Goal: Information Seeking & Learning: Learn about a topic

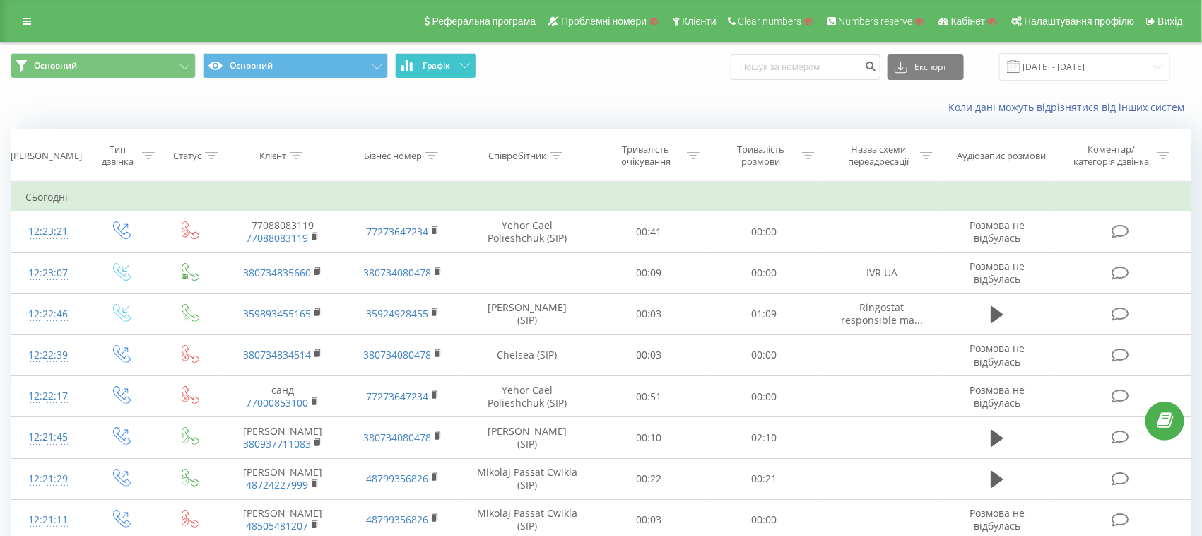
click at [447, 69] on span "Графік" at bounding box center [437, 66] width 28 height 10
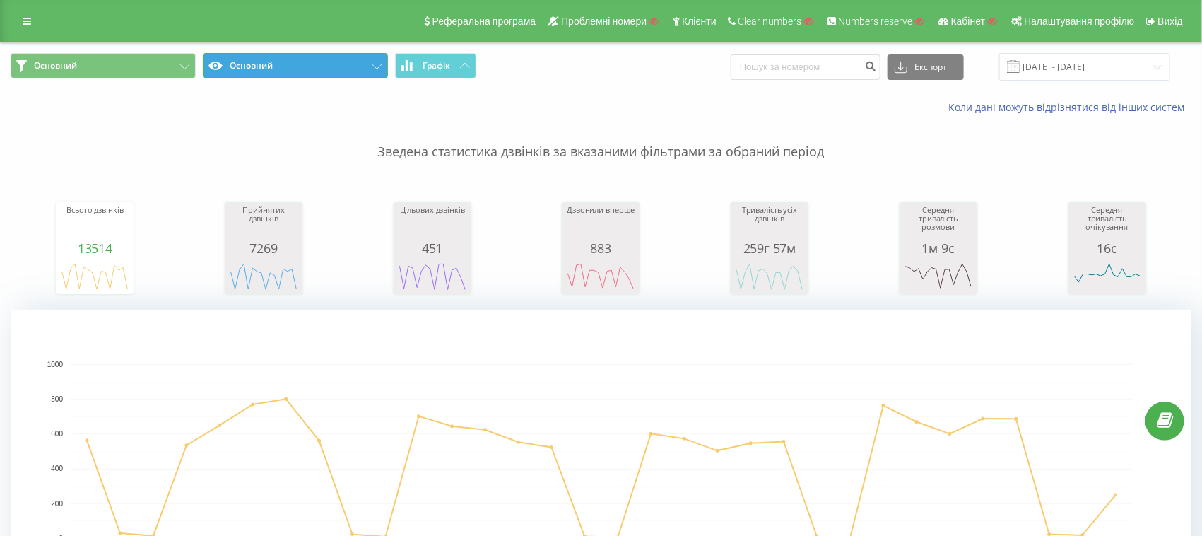
click at [338, 66] on button "Основний" at bounding box center [295, 65] width 185 height 25
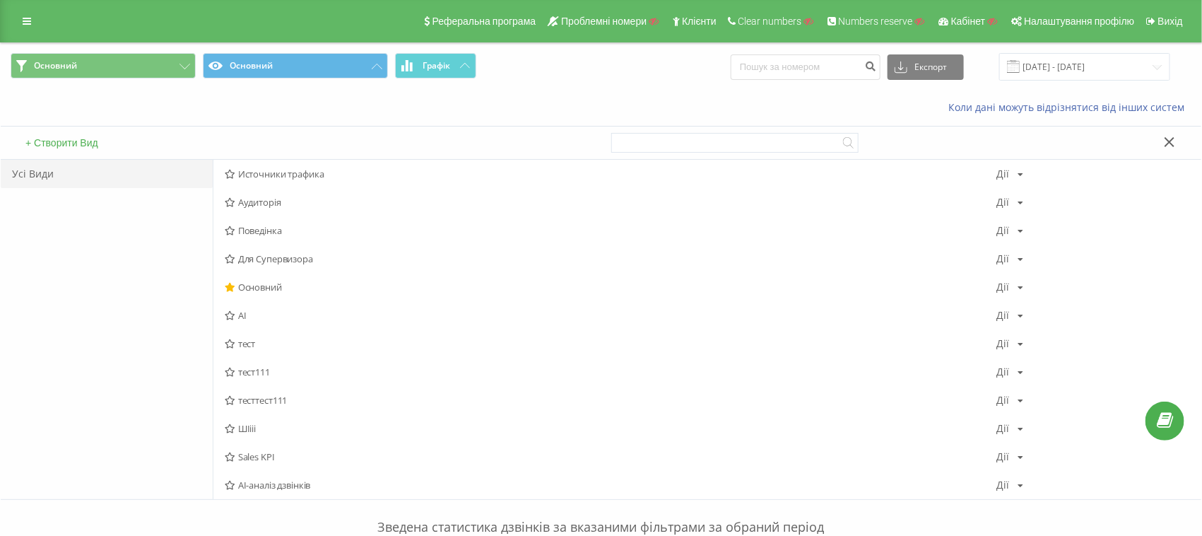
click at [60, 139] on button "+ Створити Вид" at bounding box center [61, 142] width 81 height 13
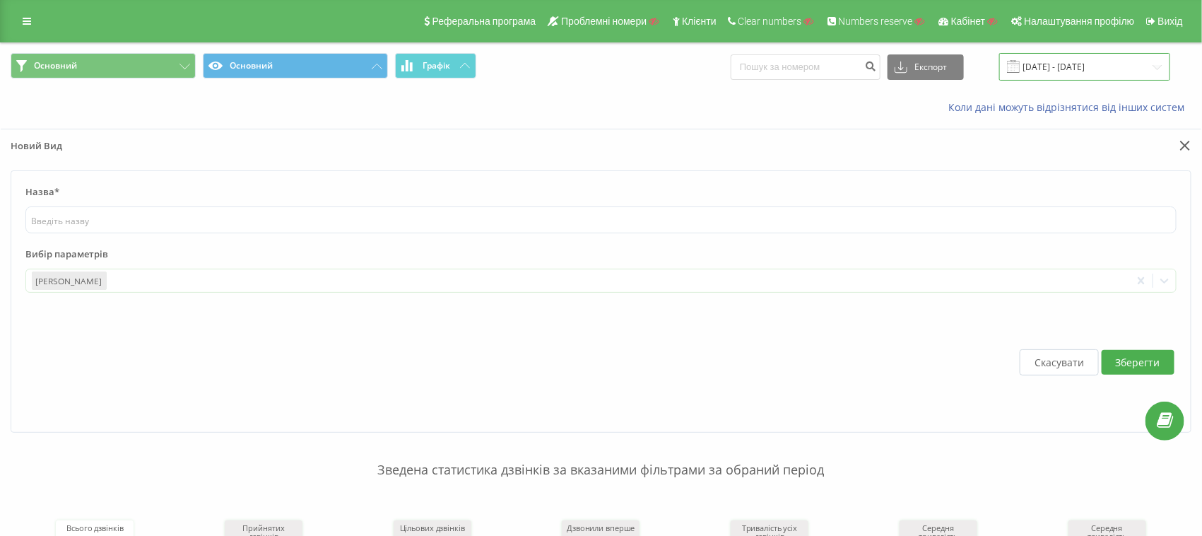
click at [1052, 67] on input "[DATE] - [DATE]" at bounding box center [1084, 67] width 171 height 28
click at [636, 86] on div "Основний Основний Графік Експорт .csv .xls .xlsx 22.08.2025 - 22.09.2025" at bounding box center [601, 66] width 1201 height 47
click at [232, 213] on input "text" at bounding box center [600, 219] width 1151 height 27
type input "вачсмролтьлд"
click at [139, 277] on div at bounding box center [617, 281] width 1016 height 16
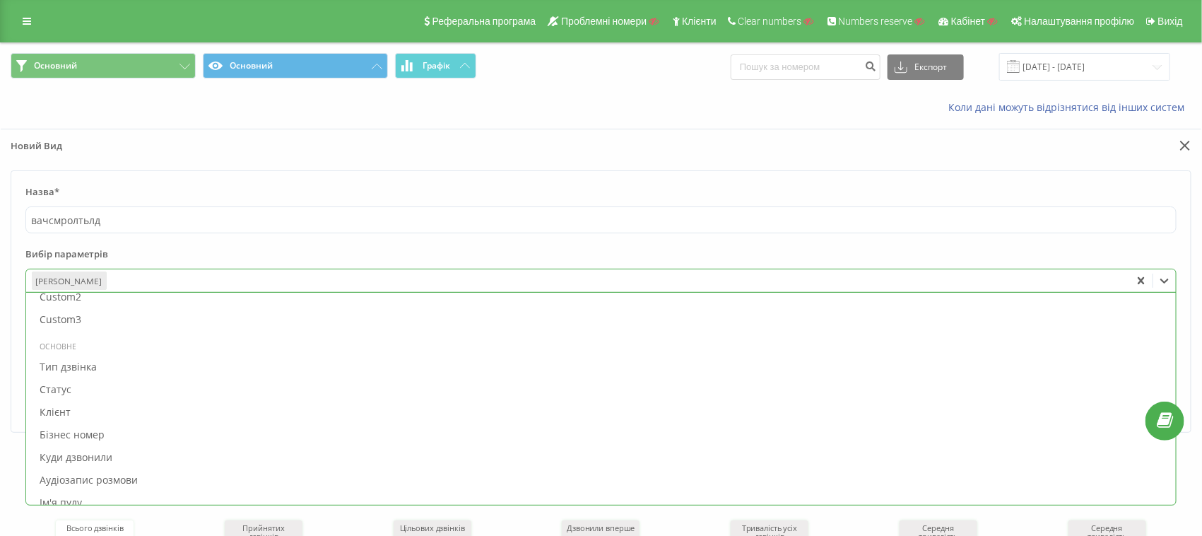
scroll to position [707, 0]
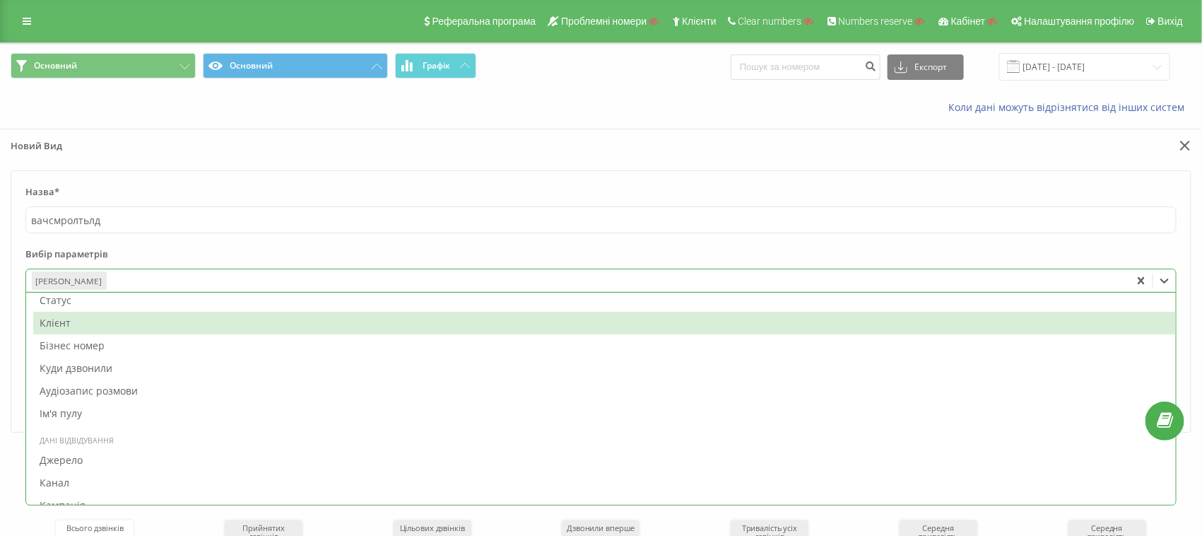
drag, startPoint x: 90, startPoint y: 321, endPoint x: 84, endPoint y: 331, distance: 11.4
click at [89, 321] on div "Клієнт" at bounding box center [604, 323] width 1143 height 23
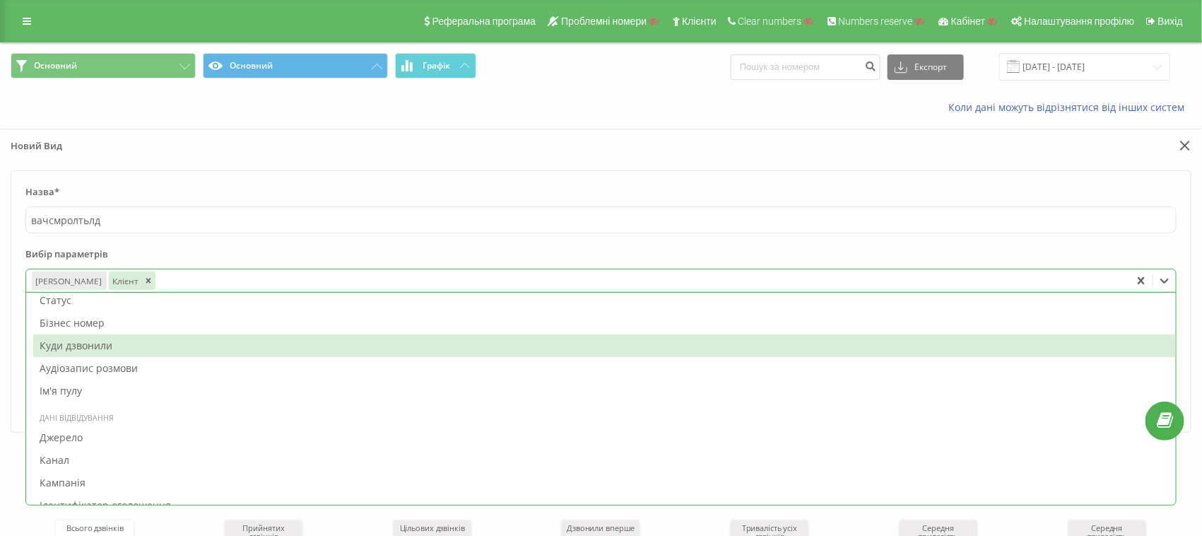
click at [74, 340] on div "Куди дзвонили" at bounding box center [604, 345] width 1143 height 23
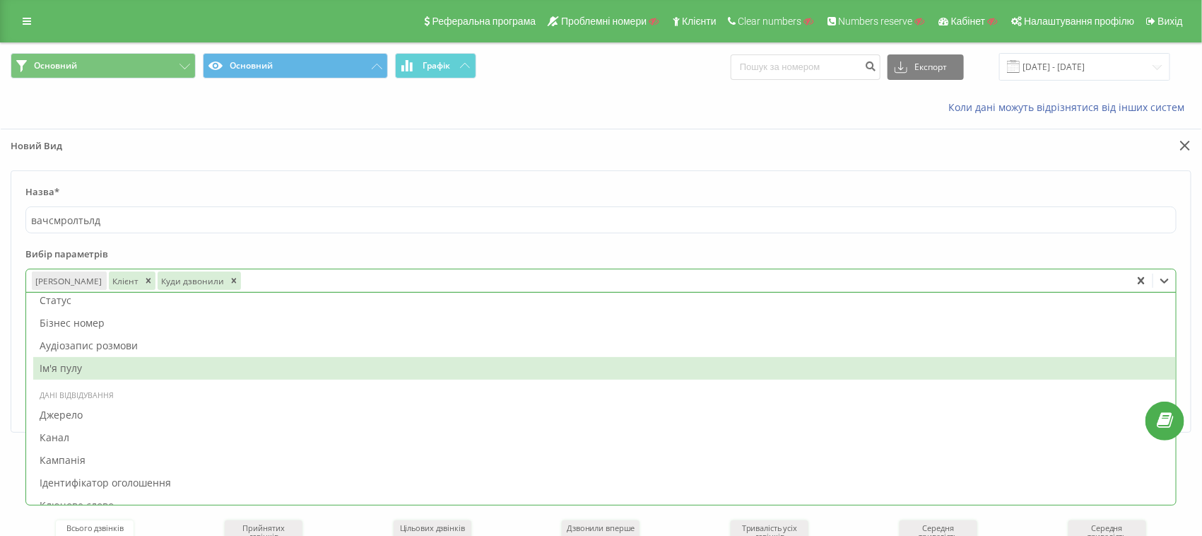
click at [74, 359] on div "Ім'я пулу" at bounding box center [604, 368] width 1143 height 23
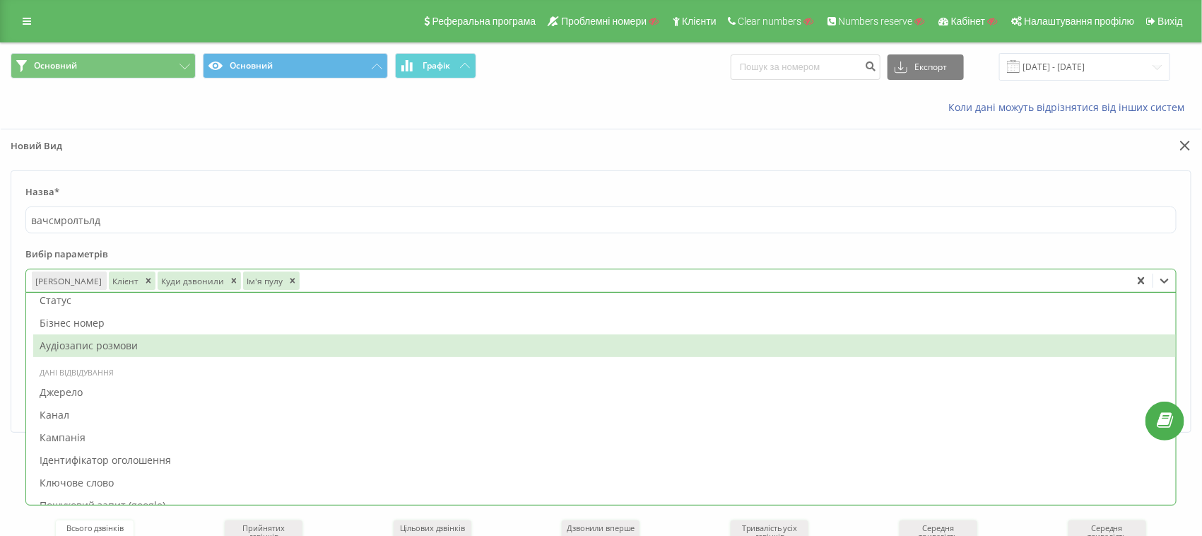
click at [71, 339] on div "Аудіозапис розмови" at bounding box center [604, 345] width 1143 height 23
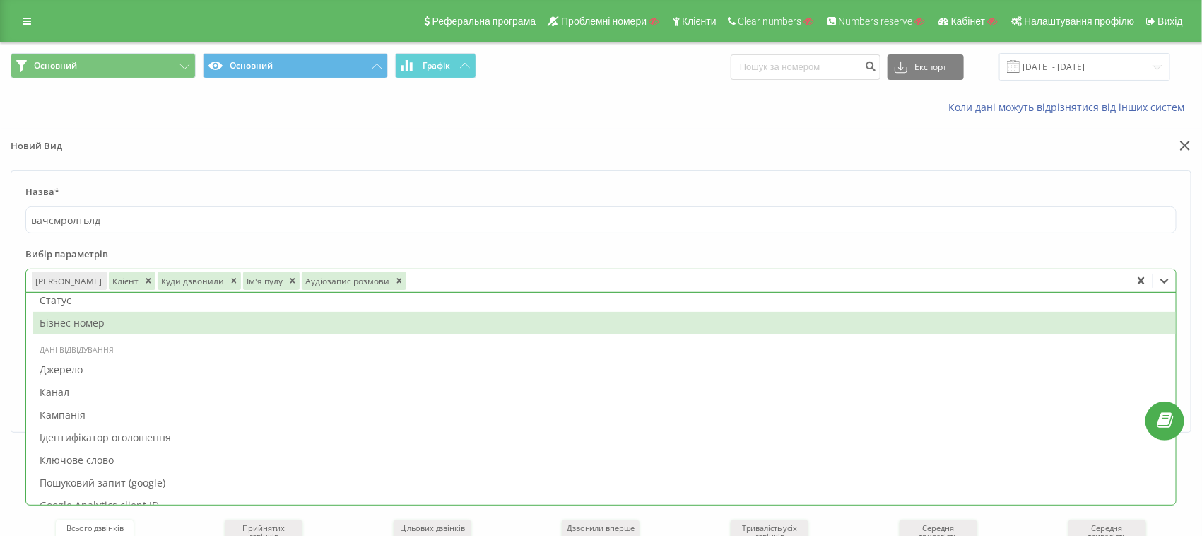
click at [67, 323] on div "Бізнес номер" at bounding box center [604, 323] width 1143 height 23
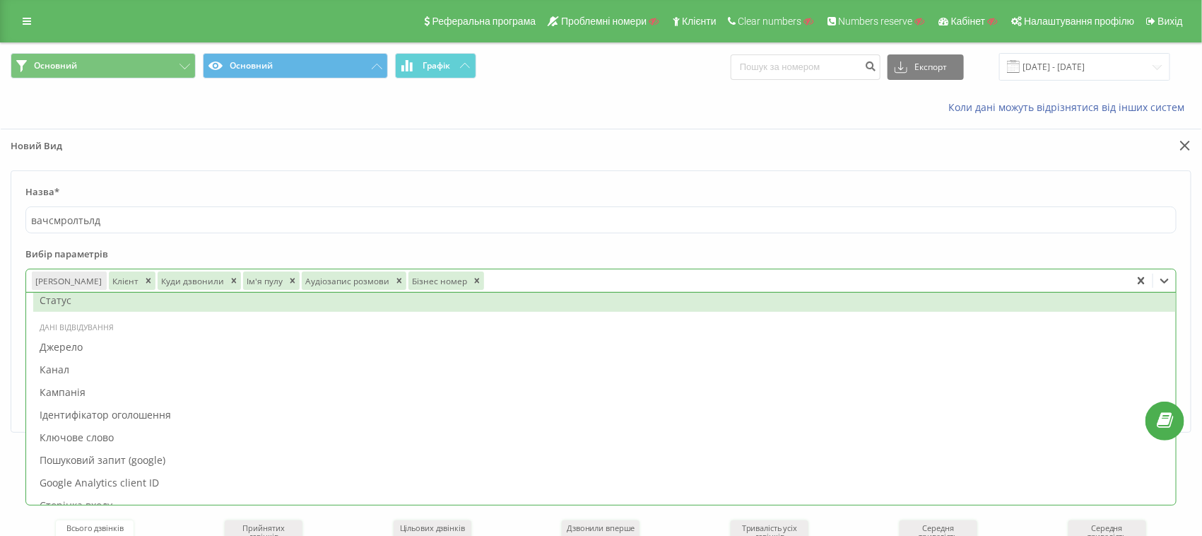
click at [52, 300] on div "Статус" at bounding box center [604, 300] width 1143 height 23
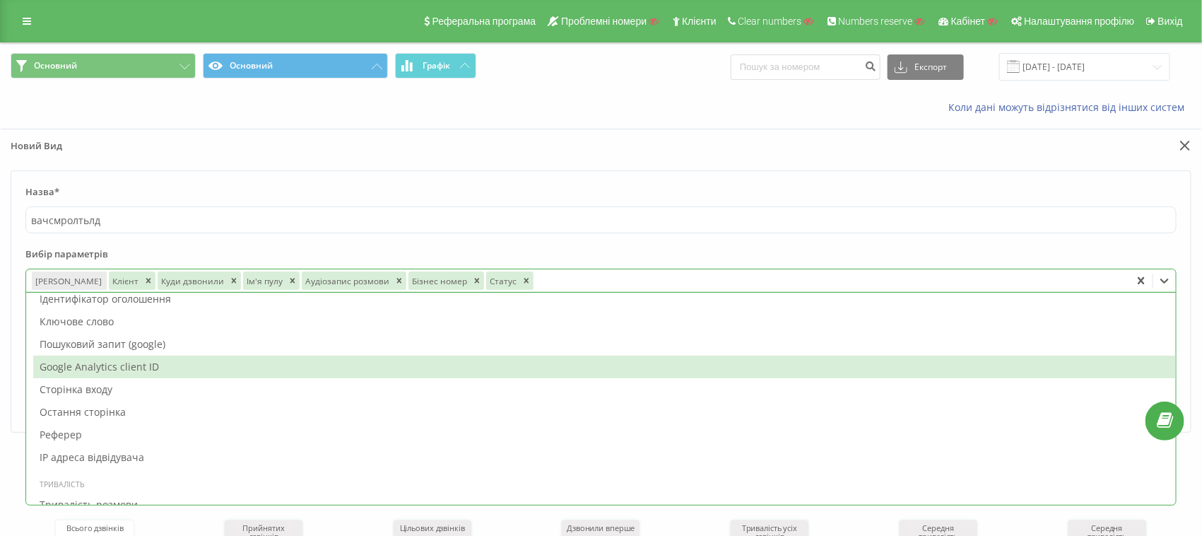
scroll to position [1060, 0]
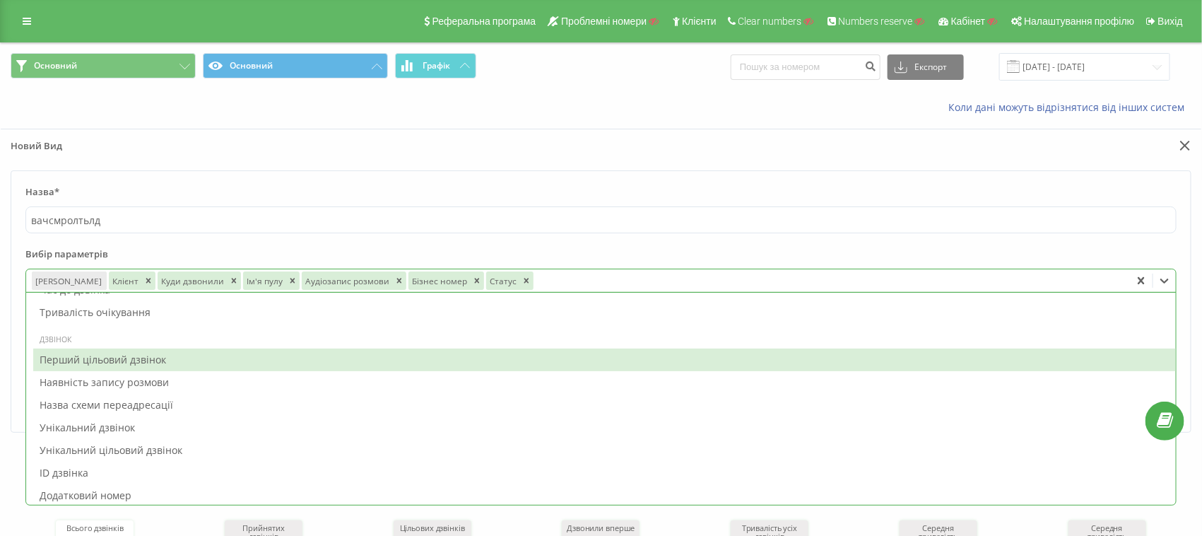
click at [98, 363] on div "Перший цільовий дзвінок" at bounding box center [604, 359] width 1143 height 23
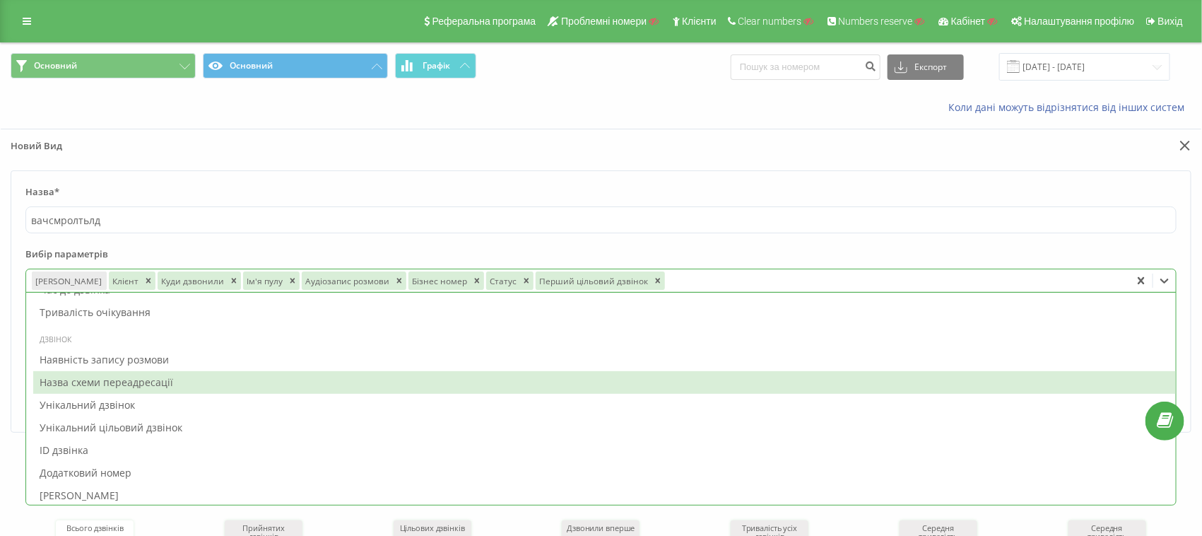
click at [98, 384] on div "Назва схеми переадресації" at bounding box center [604, 382] width 1143 height 23
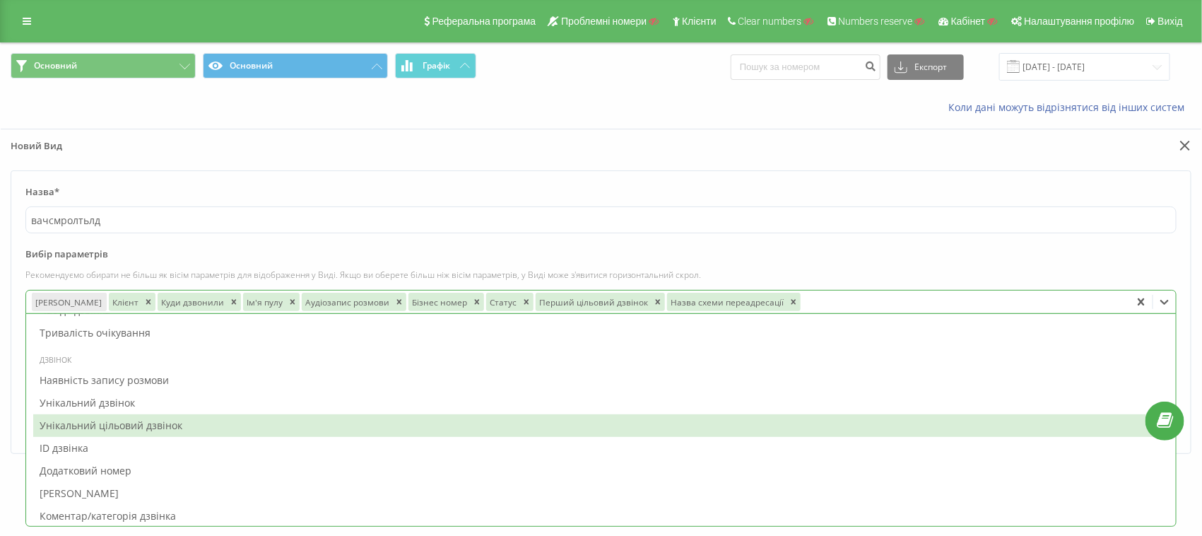
click at [93, 424] on div "Унікальний цільовий дзвінок" at bounding box center [604, 425] width 1143 height 23
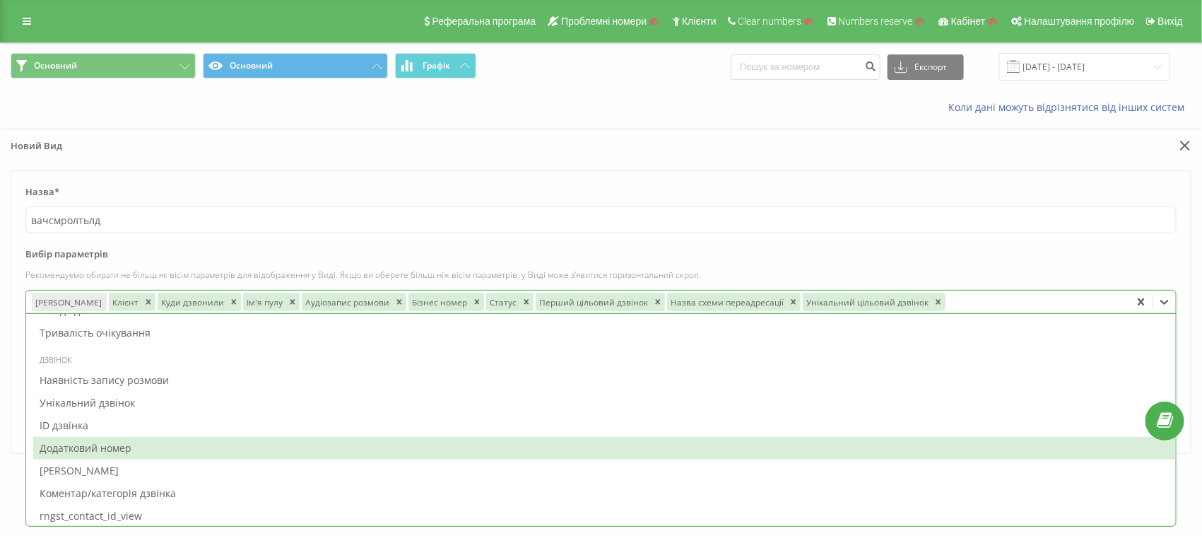
click at [95, 437] on div "Додатковий номер" at bounding box center [604, 448] width 1143 height 23
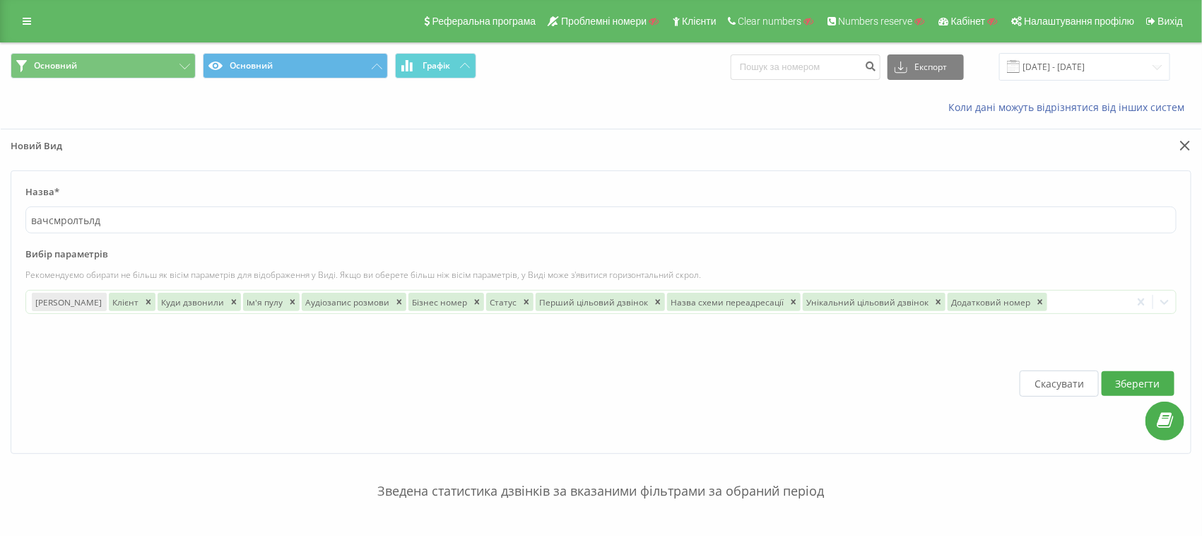
click at [447, 192] on label "Назва*" at bounding box center [600, 195] width 1151 height 21
click at [1041, 377] on button "Скасувати" at bounding box center [1059, 383] width 79 height 26
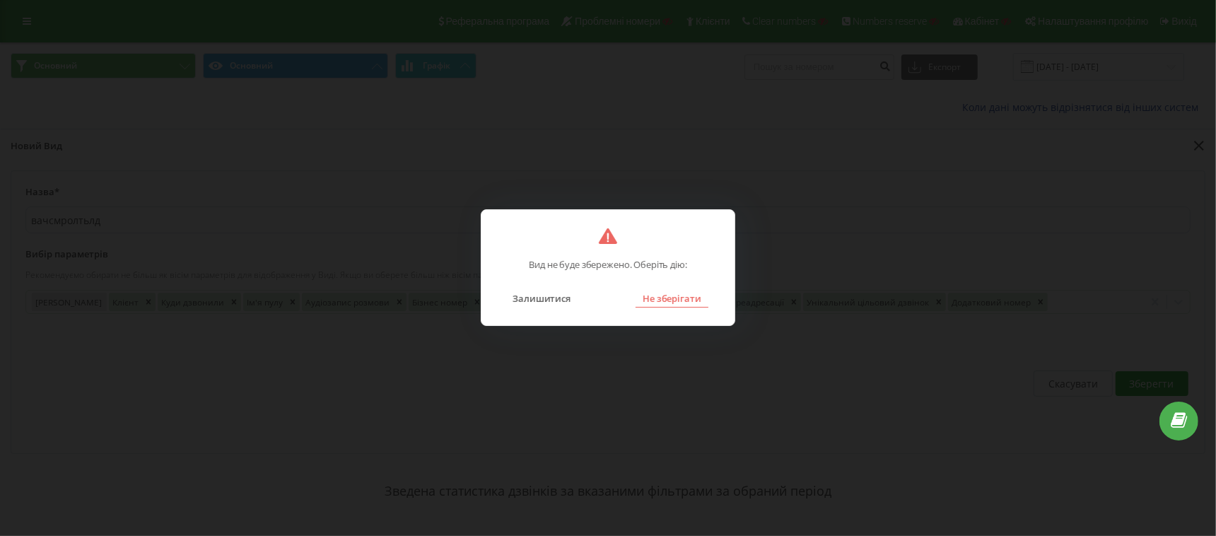
click at [678, 298] on button "Не зберігати" at bounding box center [671, 298] width 73 height 18
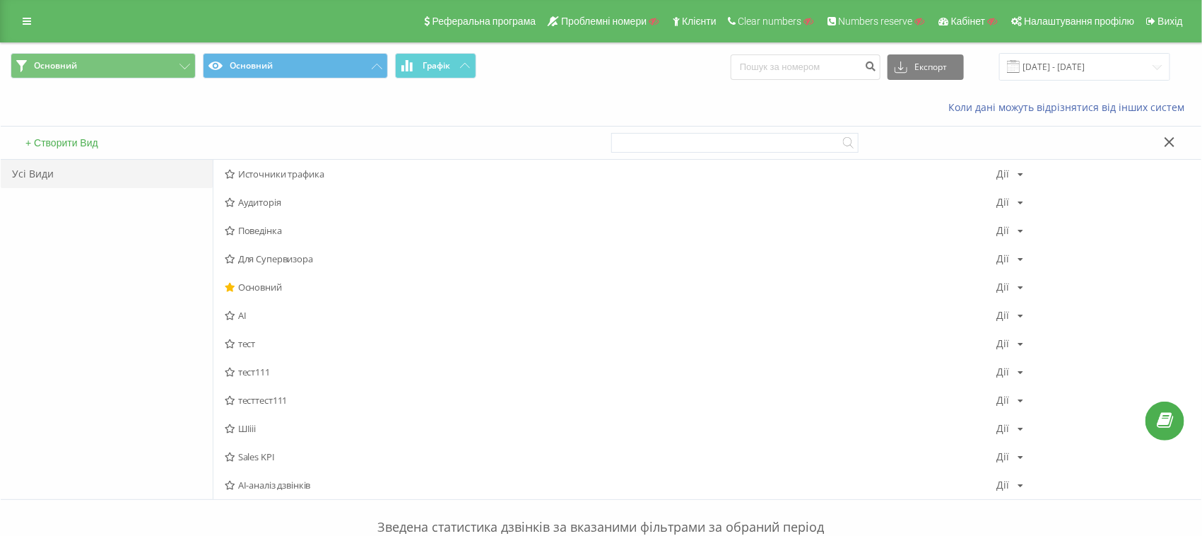
click at [1166, 141] on icon at bounding box center [1170, 142] width 11 height 10
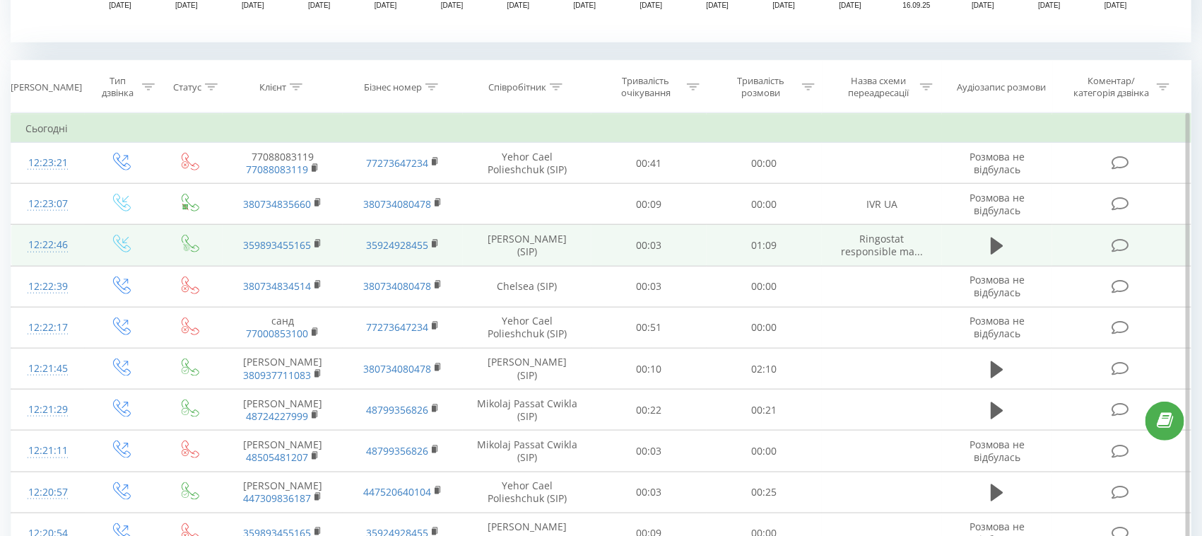
scroll to position [618, 0]
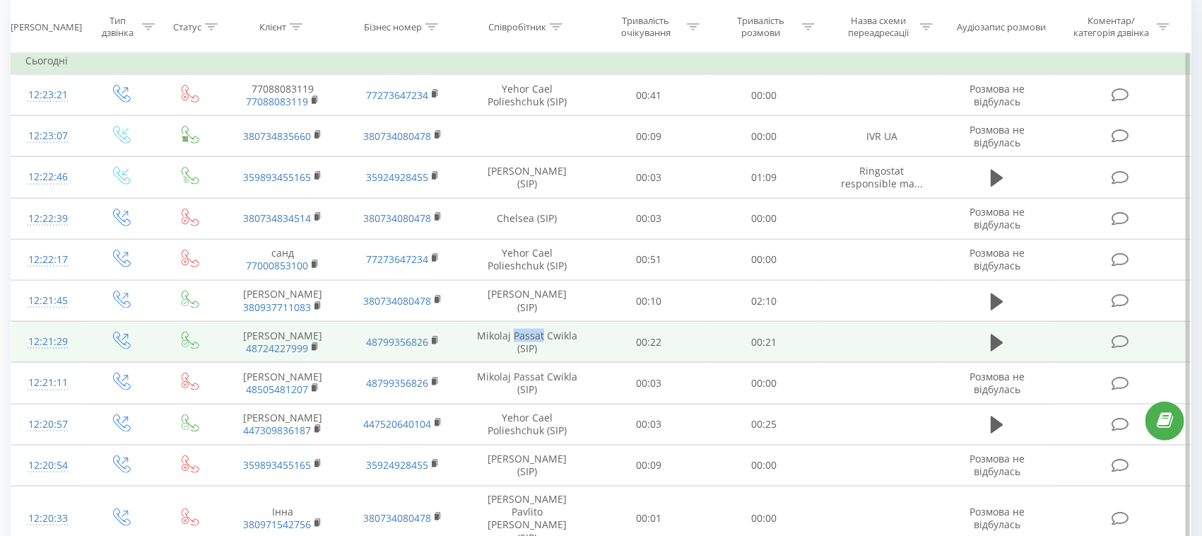
drag, startPoint x: 544, startPoint y: 345, endPoint x: 513, endPoint y: 345, distance: 31.1
click at [513, 345] on td "Mikolaj Passat Cwikla (SIP)" at bounding box center [527, 342] width 129 height 41
copy td "Passat"
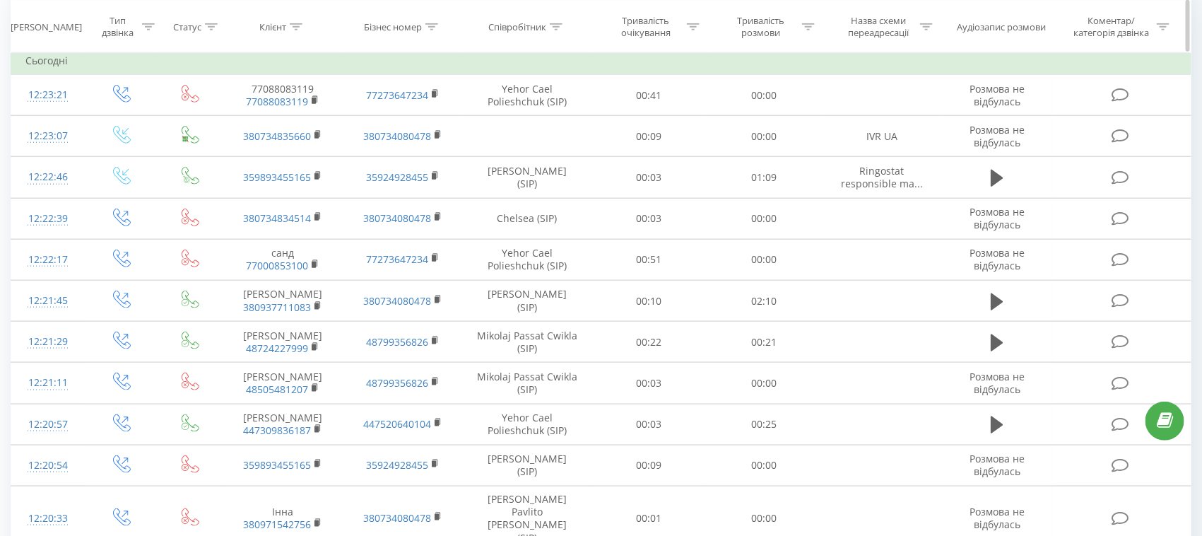
click at [558, 28] on icon at bounding box center [556, 26] width 13 height 7
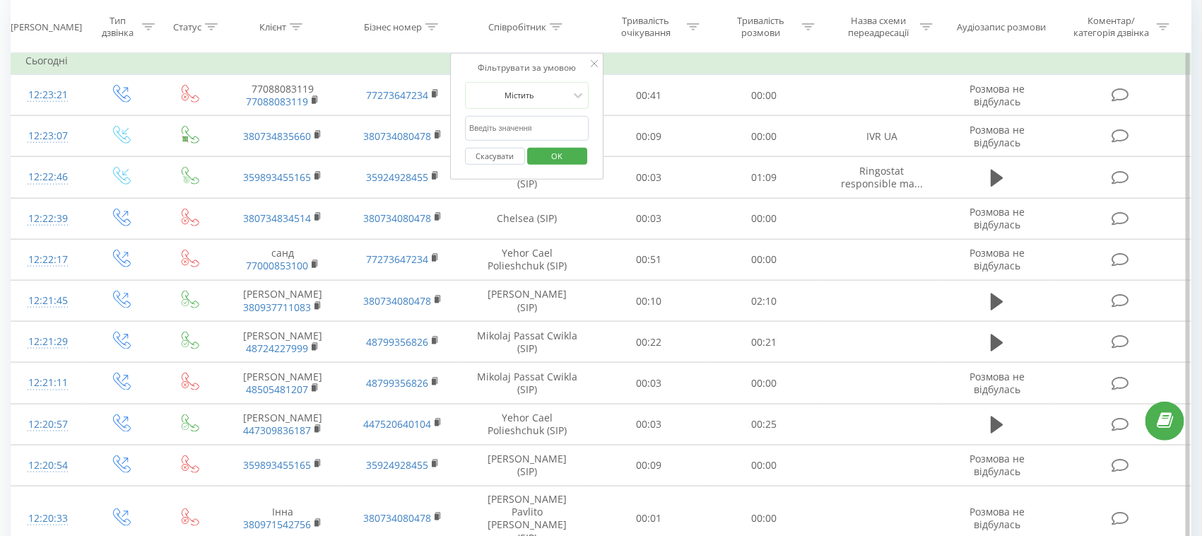
click at [533, 124] on input "text" at bounding box center [527, 128] width 124 height 25
paste input "Passat"
type input "Passat"
click at [565, 151] on span "OK" at bounding box center [557, 156] width 40 height 22
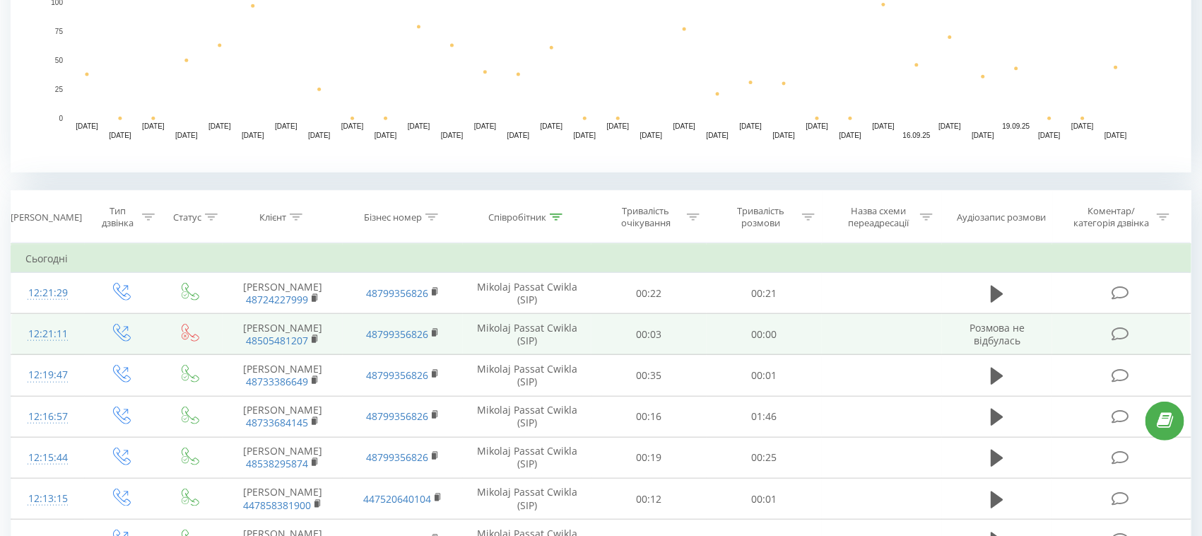
scroll to position [618, 0]
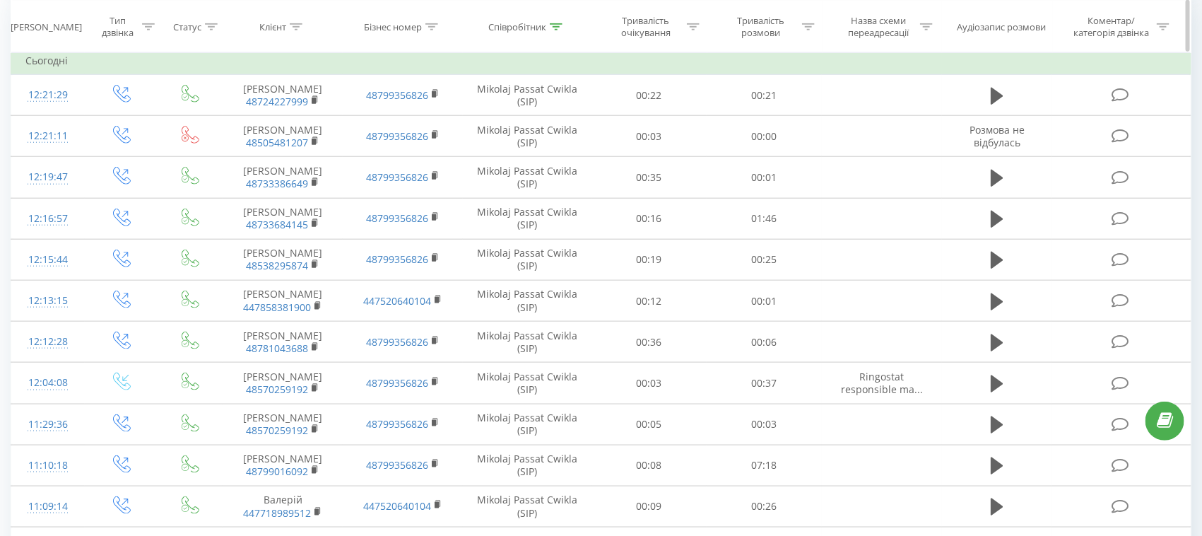
click at [149, 23] on icon at bounding box center [148, 26] width 13 height 7
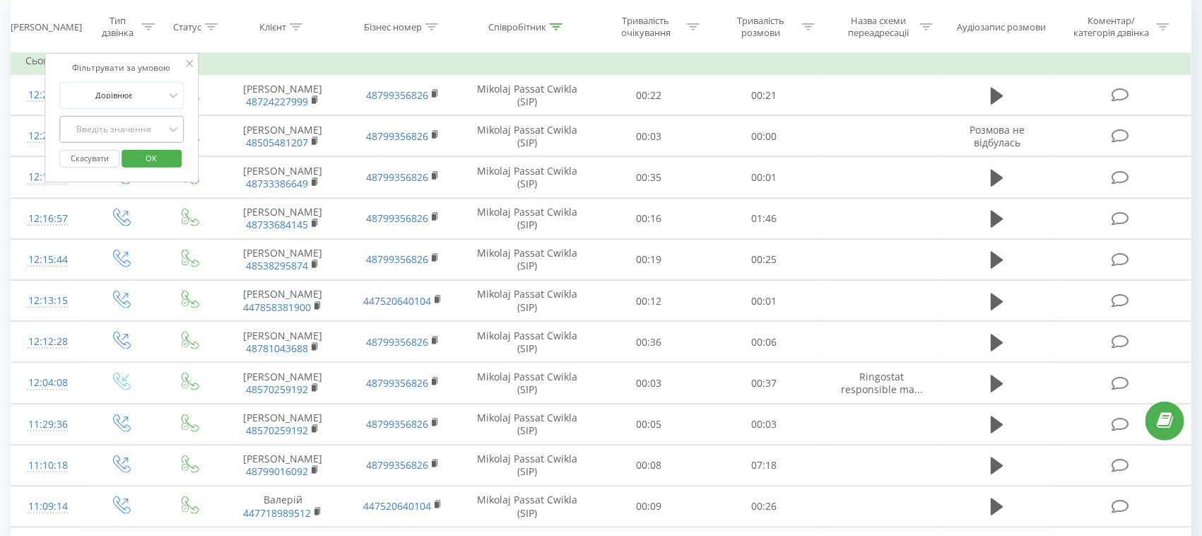
click at [131, 133] on div "Введіть значення" at bounding box center [114, 129] width 100 height 11
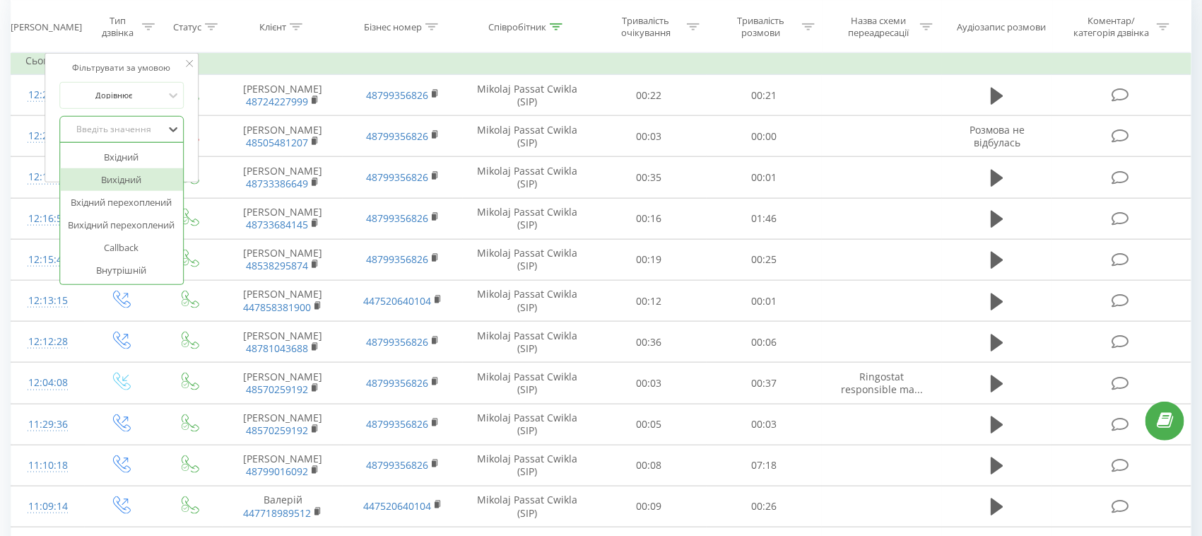
click at [133, 182] on div "Вихідний" at bounding box center [121, 179] width 123 height 23
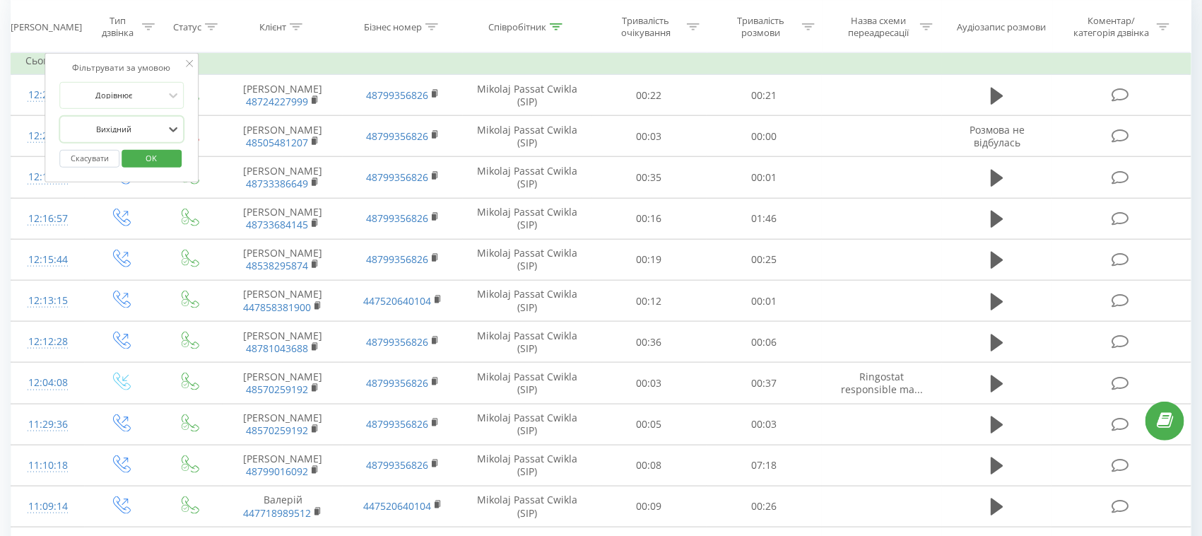
click at [145, 152] on span "OK" at bounding box center [152, 158] width 40 height 22
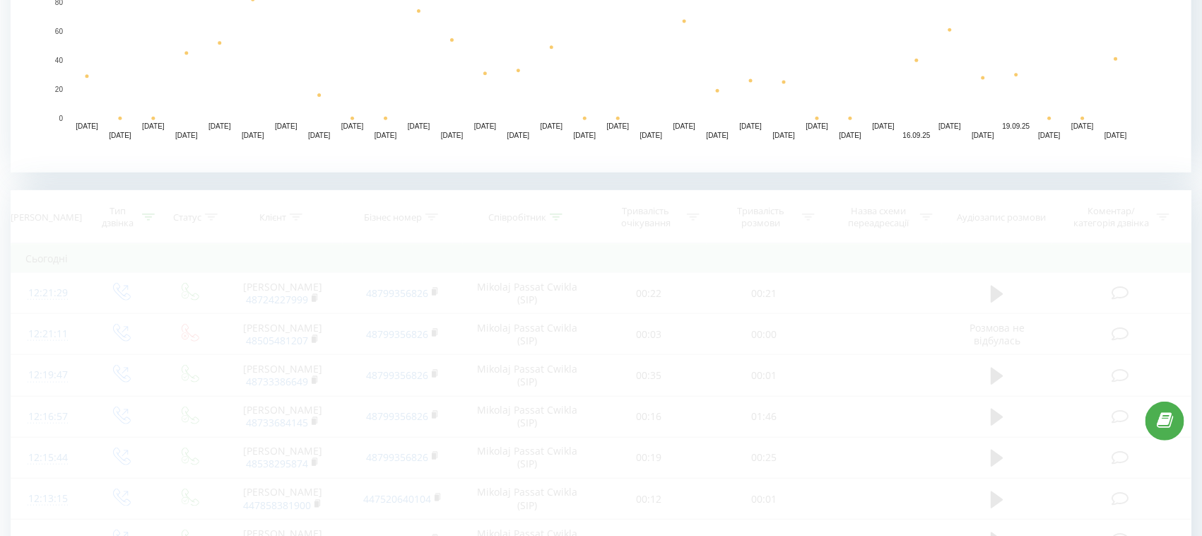
scroll to position [618, 0]
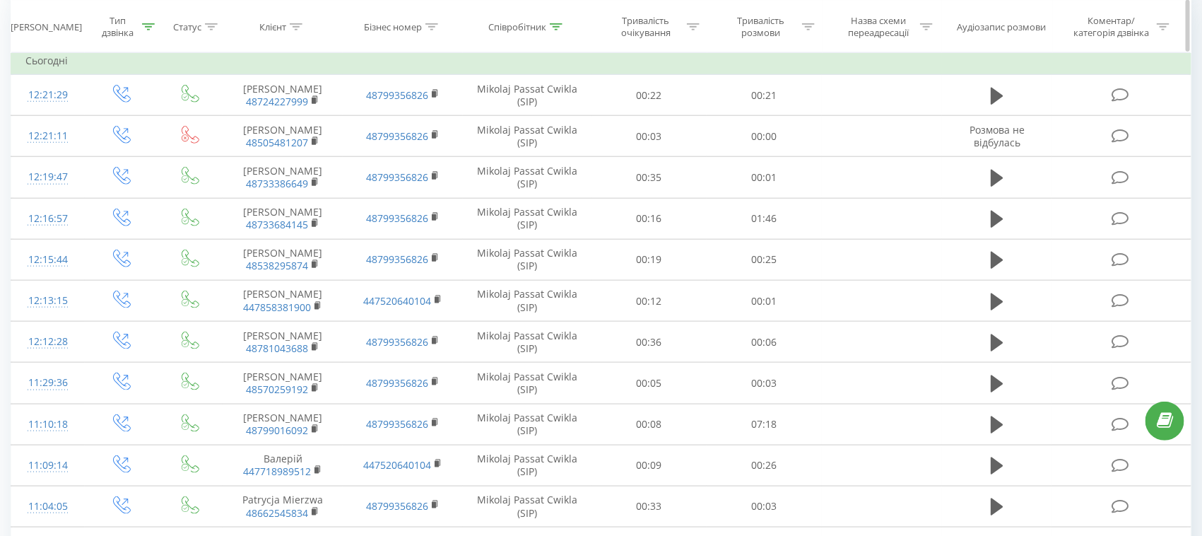
click at [212, 20] on div at bounding box center [211, 26] width 13 height 12
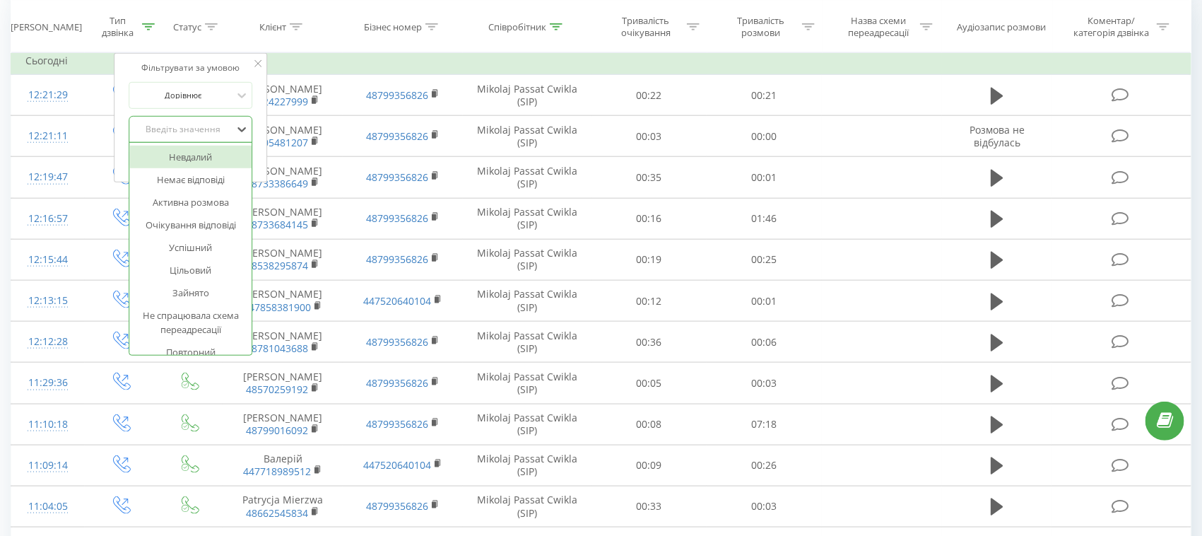
click at [199, 134] on div at bounding box center [183, 129] width 100 height 13
click at [210, 245] on div "Успішний" at bounding box center [190, 247] width 123 height 23
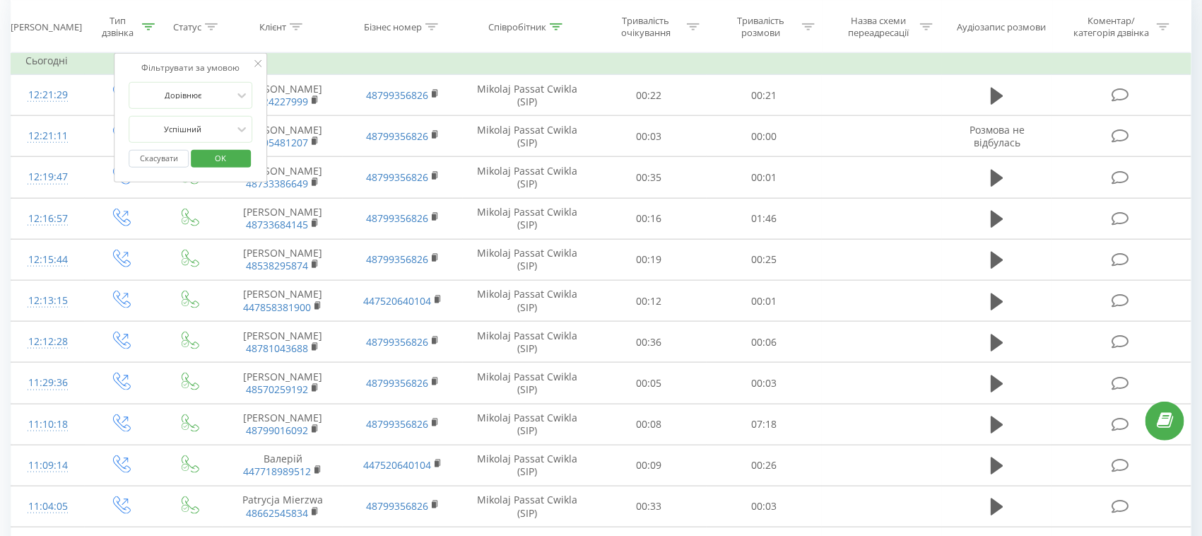
click at [226, 157] on span "OK" at bounding box center [221, 158] width 40 height 22
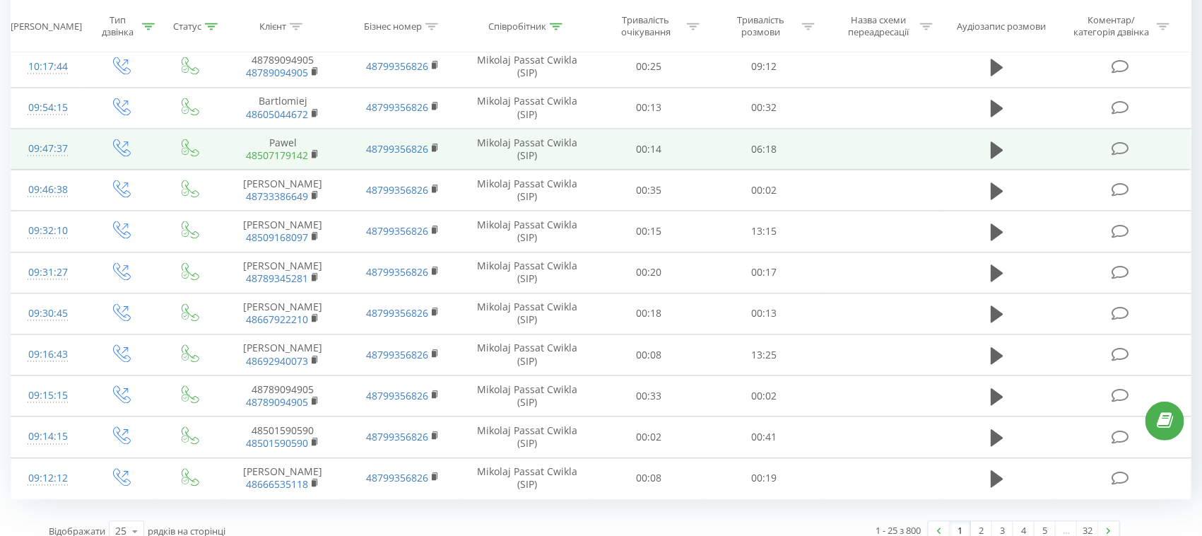
scroll to position [1257, 0]
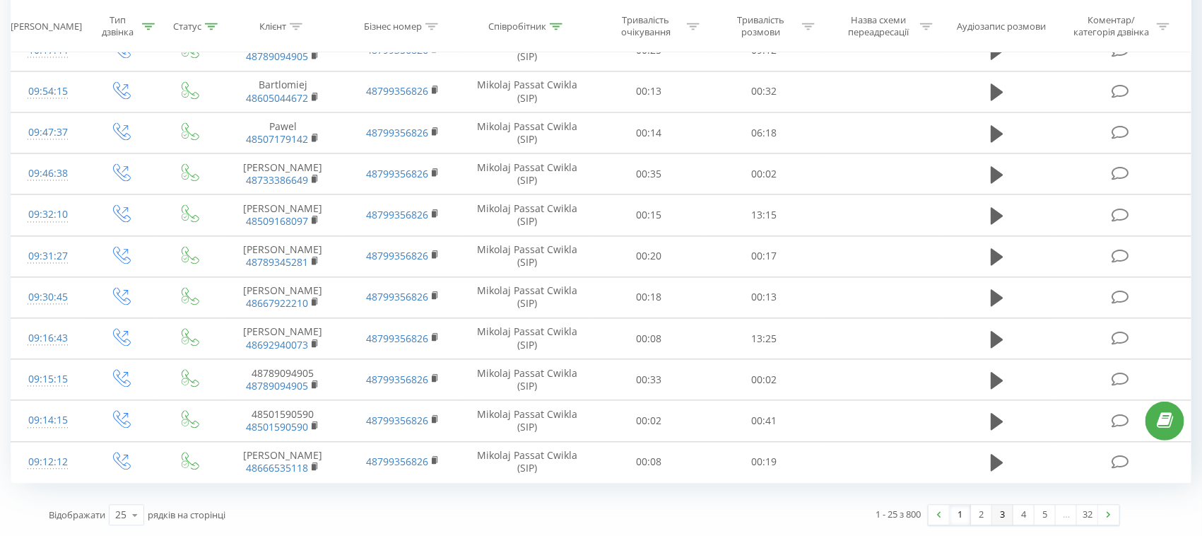
click at [1004, 507] on link "3" at bounding box center [1002, 515] width 21 height 20
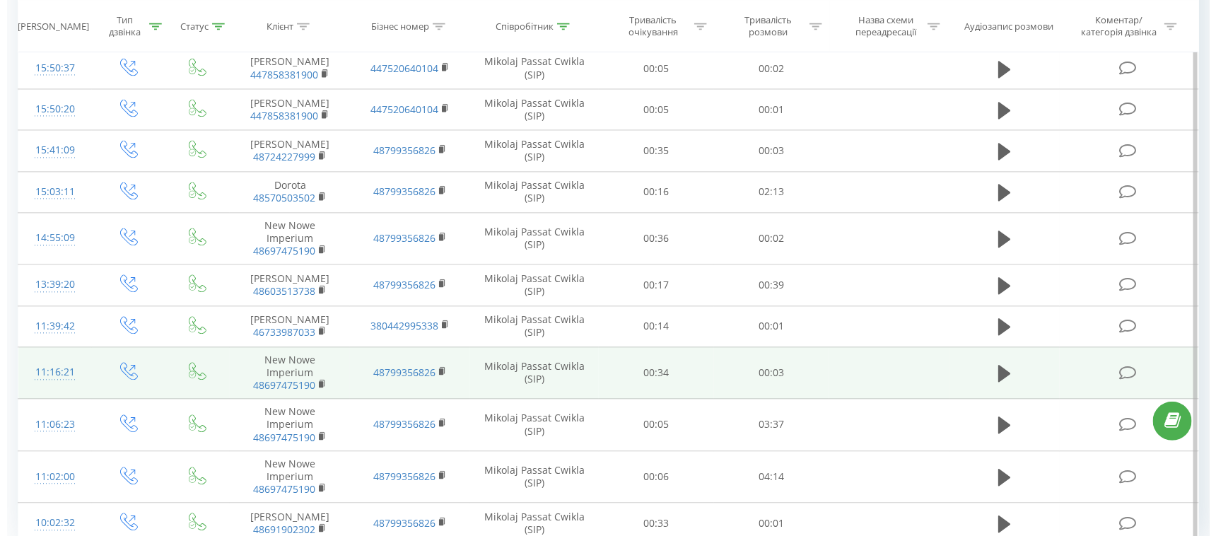
scroll to position [1340, 0]
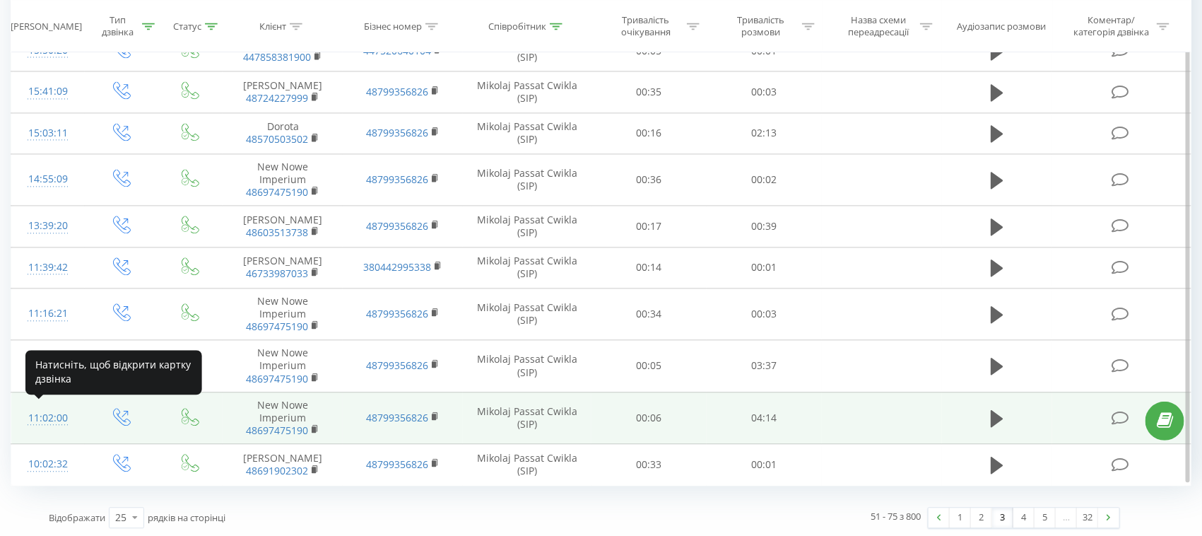
click at [56, 410] on div "11:02:00" at bounding box center [47, 418] width 45 height 28
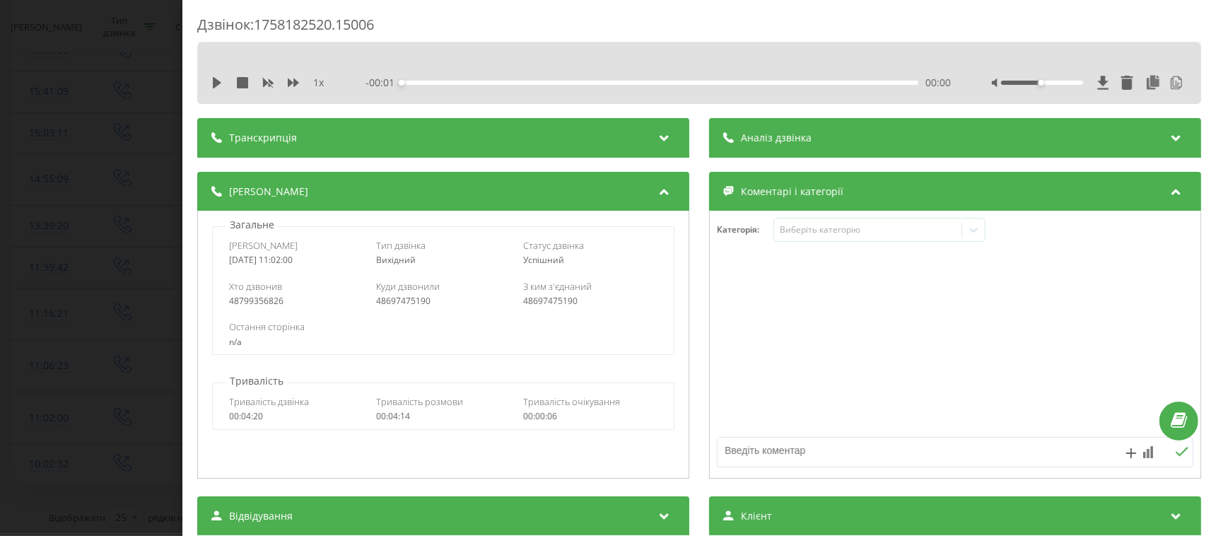
click at [276, 150] on div "Транскрипція" at bounding box center [443, 138] width 492 height 40
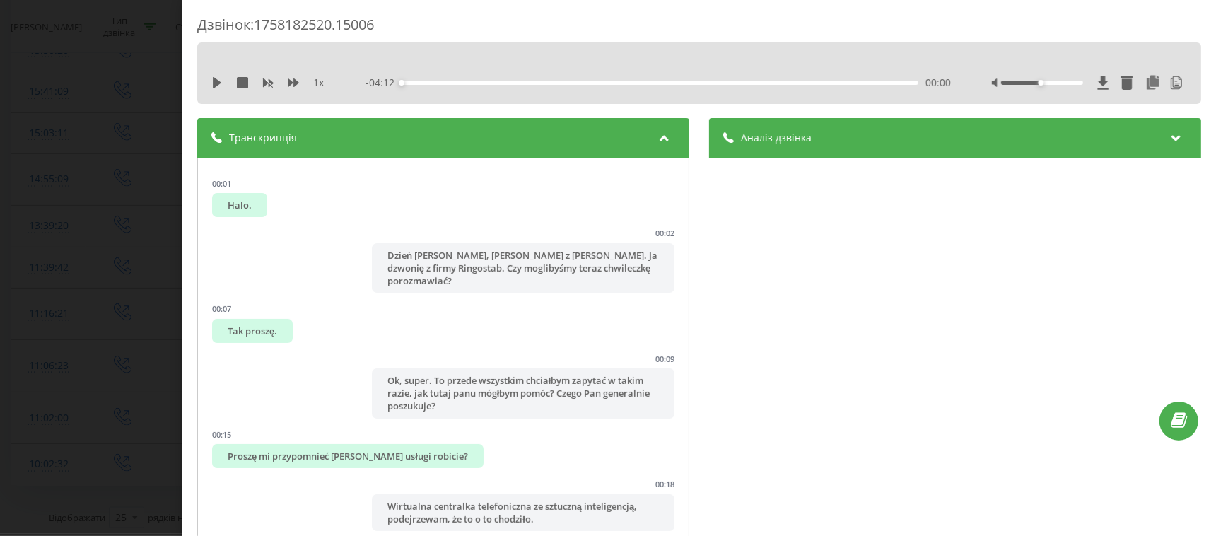
click at [88, 235] on div "Дзвінок : 1758182520.15006 1 x - 04:12 00:00 00:00 Транскрипція 00:01 Halo. 00:…" at bounding box center [608, 268] width 1216 height 536
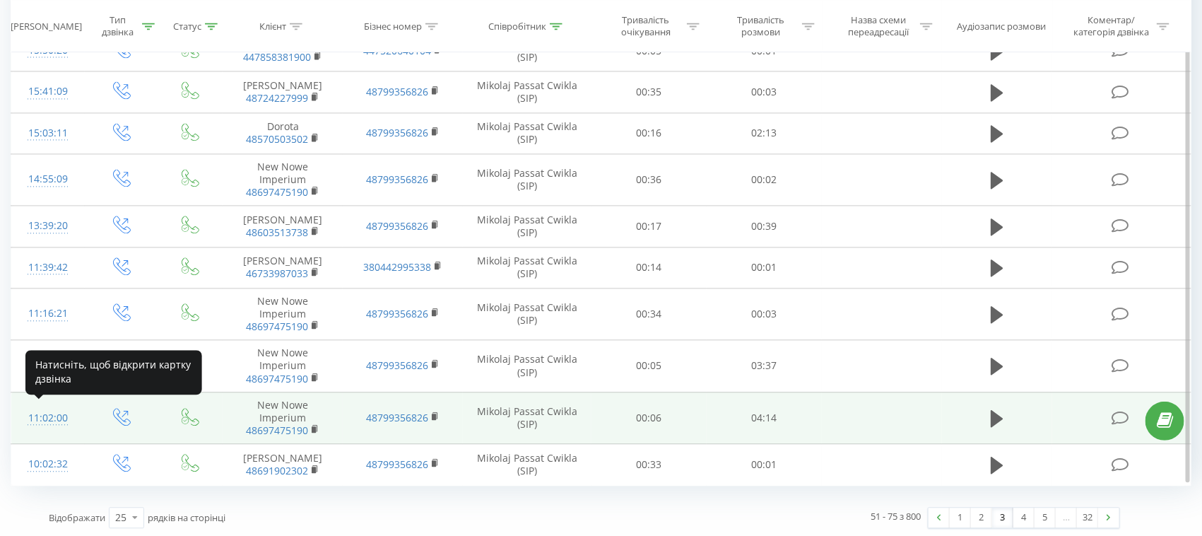
click at [52, 418] on div "11:02:00" at bounding box center [47, 418] width 45 height 28
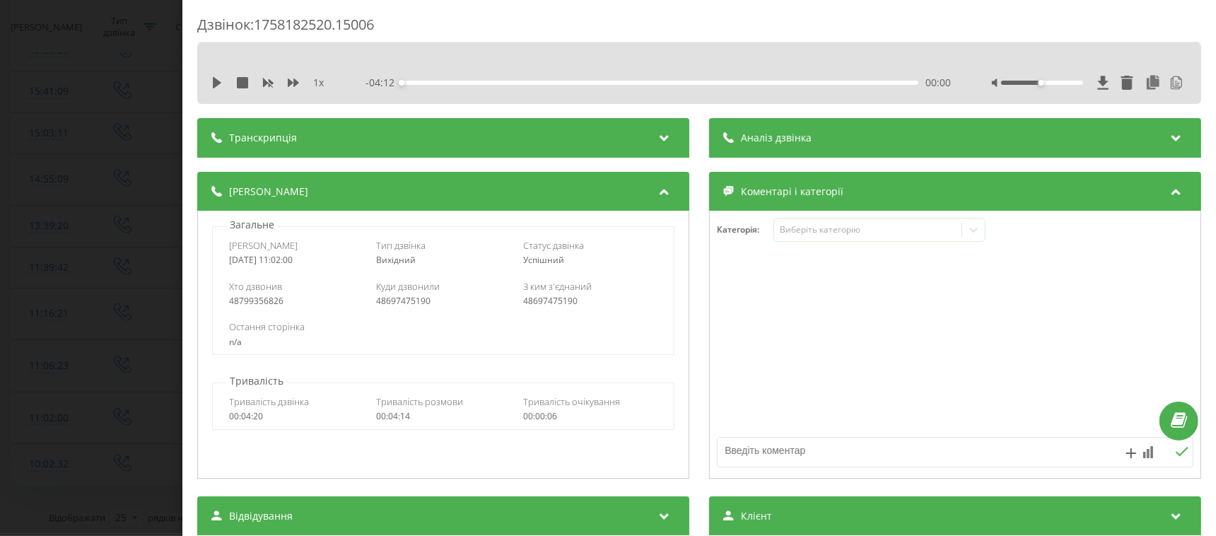
click at [320, 149] on div "Транскрипція" at bounding box center [443, 138] width 492 height 40
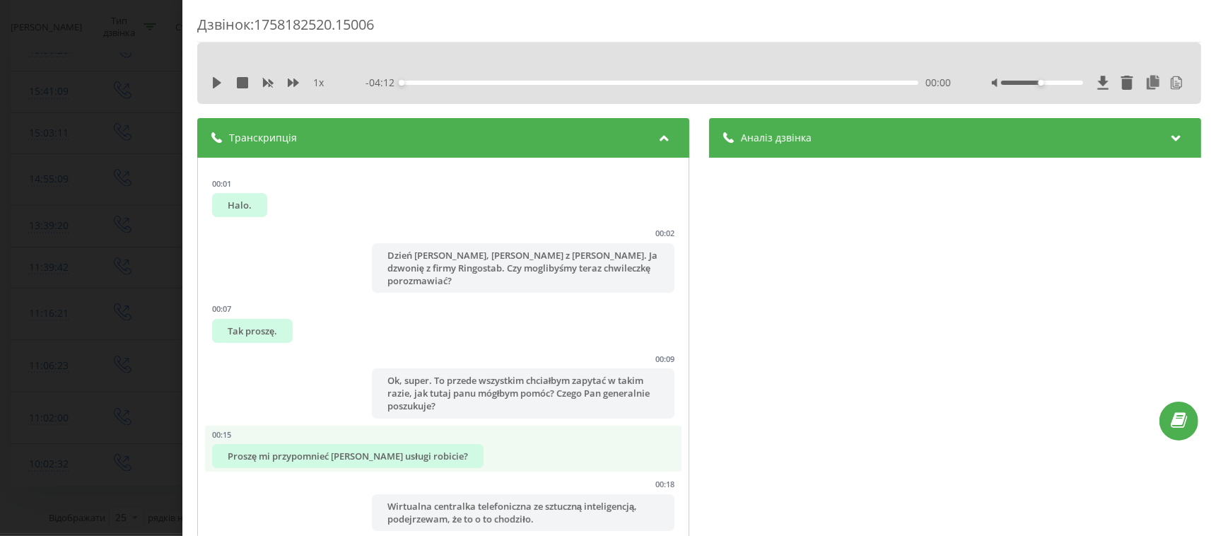
scroll to position [265, 0]
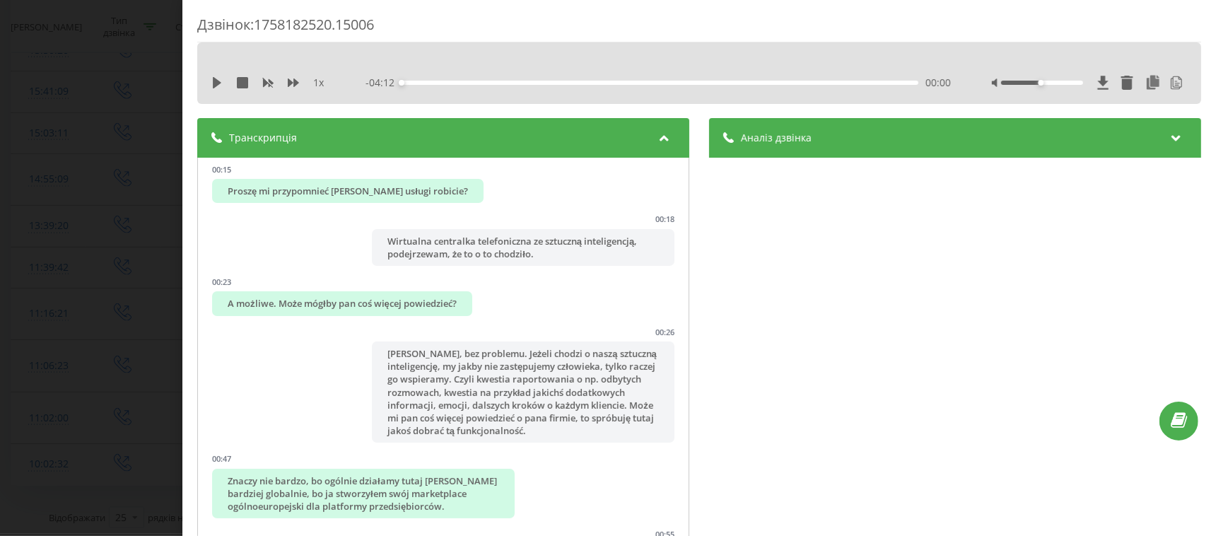
click at [333, 143] on div "Транскрипція" at bounding box center [443, 138] width 492 height 40
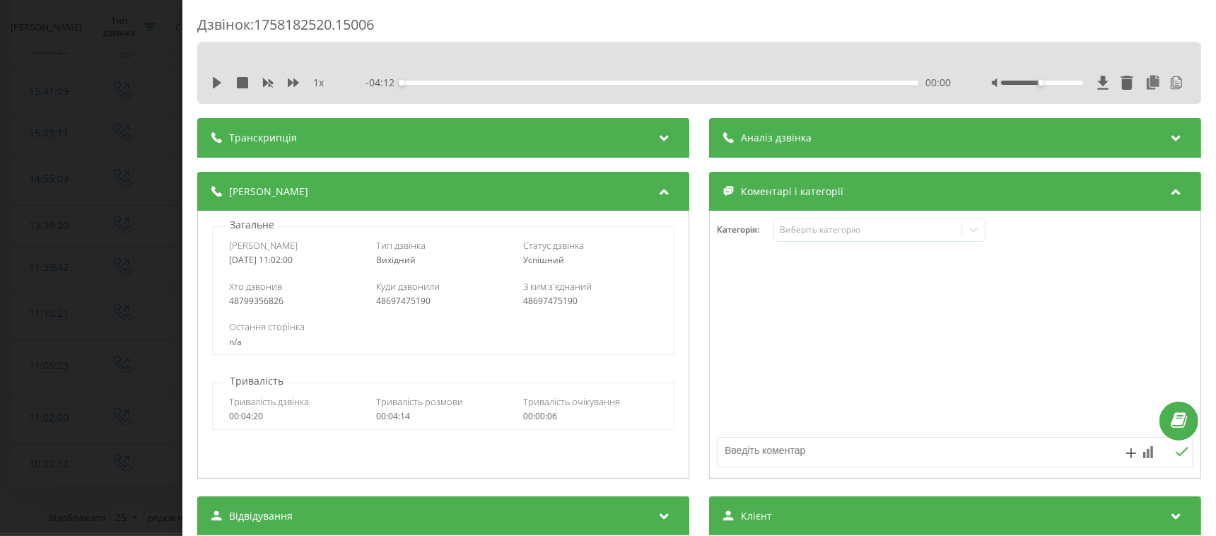
click at [756, 151] on div "Аналіз дзвінка" at bounding box center [955, 138] width 492 height 40
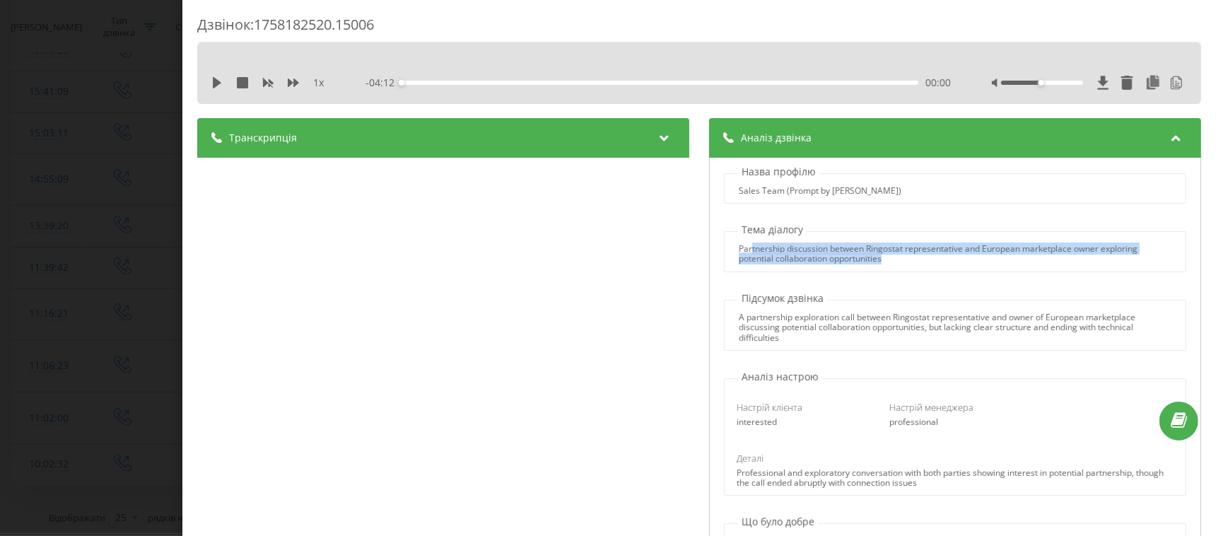
drag, startPoint x: 876, startPoint y: 261, endPoint x: 745, endPoint y: 252, distance: 131.7
click at [745, 252] on div "Partnership discussion between Ringostat representative and European marketplac…" at bounding box center [955, 254] width 433 height 20
click at [750, 254] on div "Partnership discussion between Ringostat representative and European marketplac…" at bounding box center [955, 254] width 433 height 20
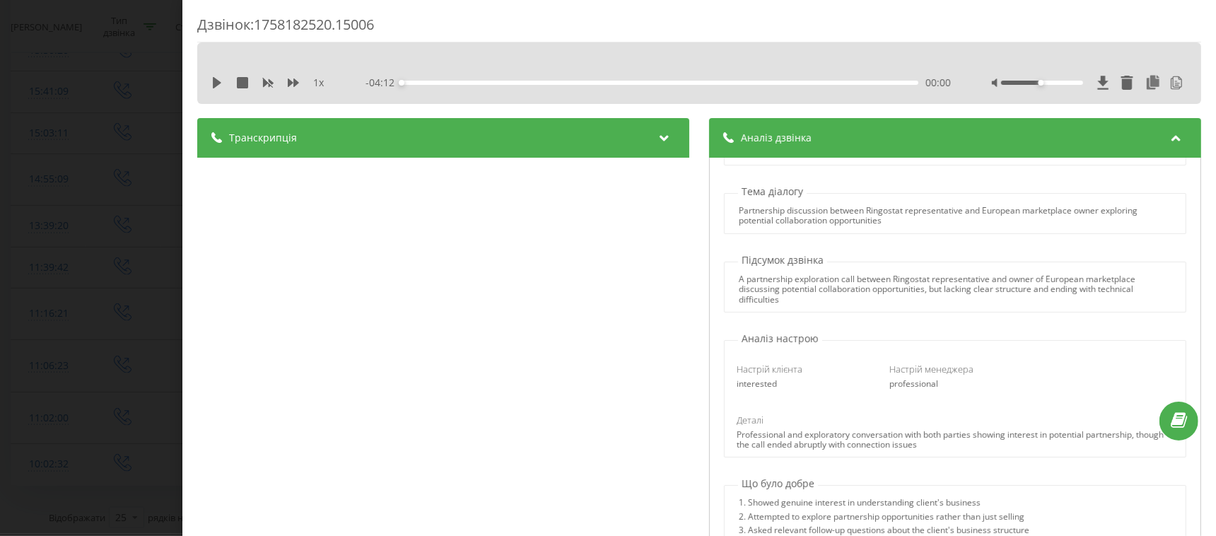
scroll to position [0, 0]
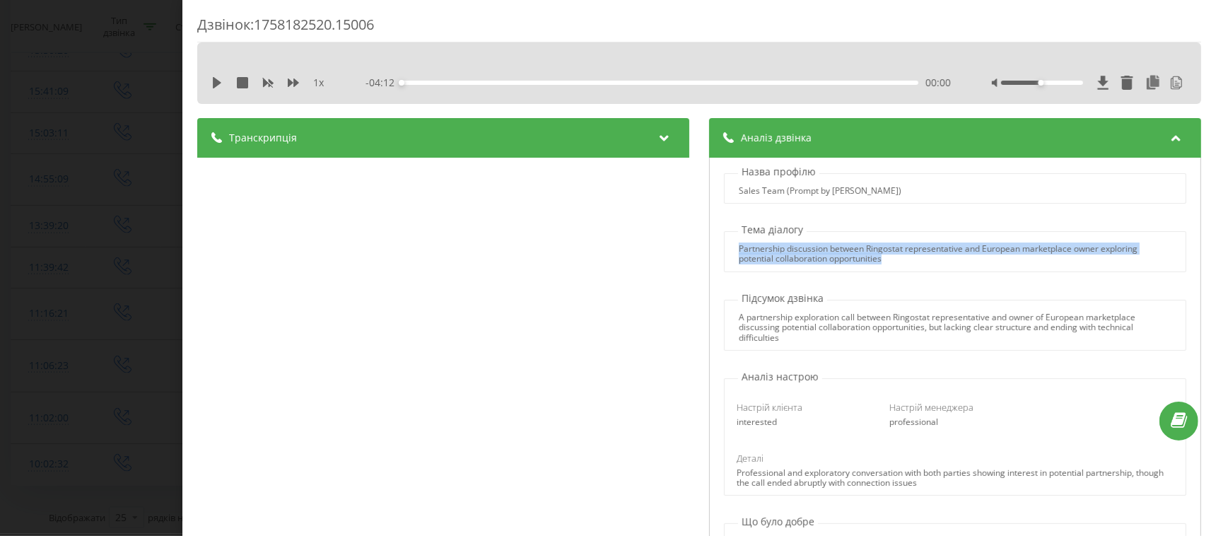
drag, startPoint x: 879, startPoint y: 264, endPoint x: 724, endPoint y: 254, distance: 155.1
click at [724, 254] on div "Partnership discussion between Ringostat representative and European marketplac…" at bounding box center [954, 254] width 461 height 20
click at [715, 266] on div at bounding box center [715, 266] width 0 height 0
click at [758, 266] on div "Partnership discussion between Ringostat representative and European marketplac…" at bounding box center [955, 251] width 462 height 41
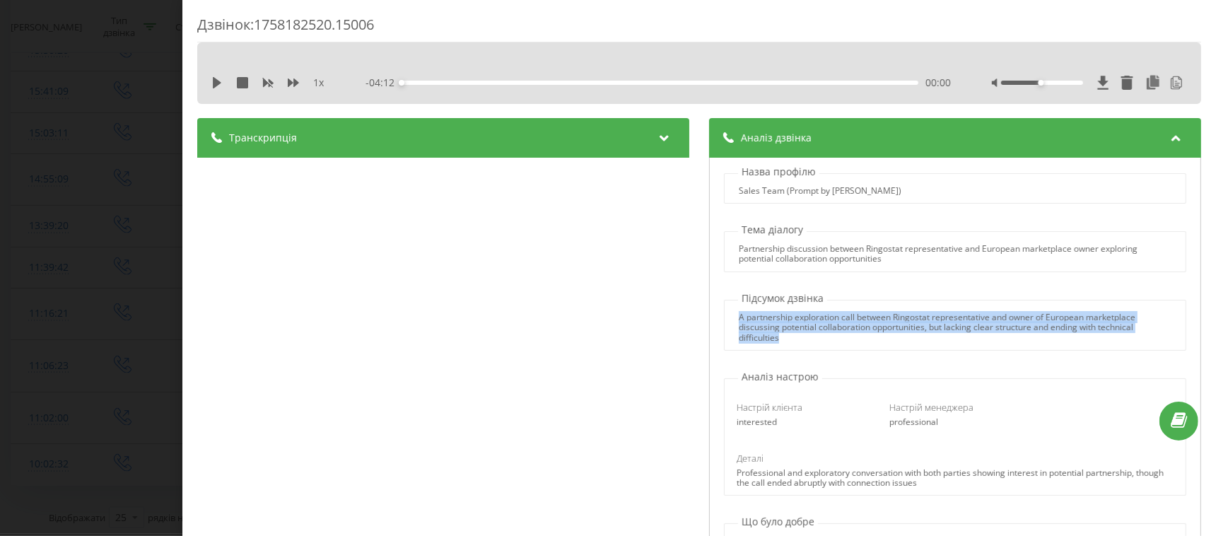
drag, startPoint x: 772, startPoint y: 334, endPoint x: 720, endPoint y: 313, distance: 55.8
click at [724, 313] on div "A partnership exploration call between Ringostat representative and owner of Eu…" at bounding box center [954, 327] width 461 height 30
click at [711, 293] on div at bounding box center [711, 293] width 0 height 0
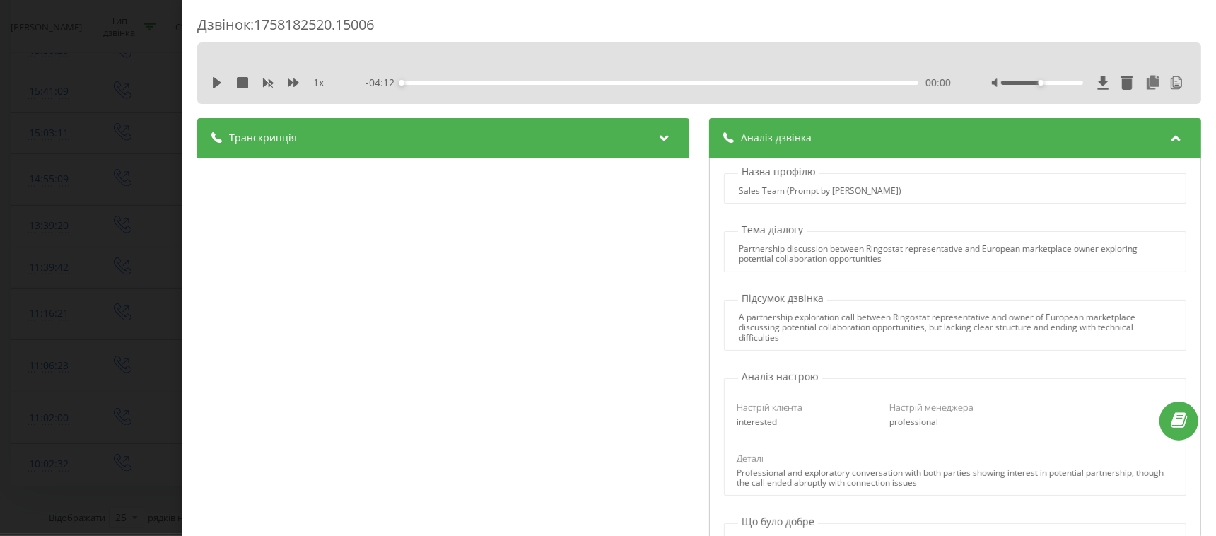
click at [965, 382] on div "Настрій клієнта interested Настрій менеджера professional Деталі Professional a…" at bounding box center [955, 437] width 462 height 118
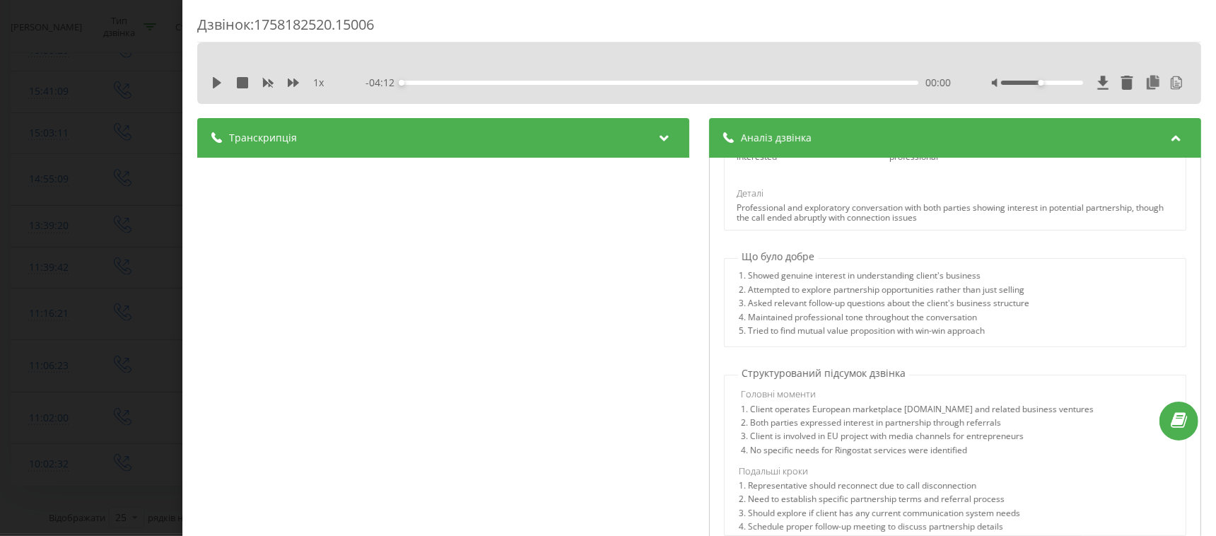
scroll to position [353, 0]
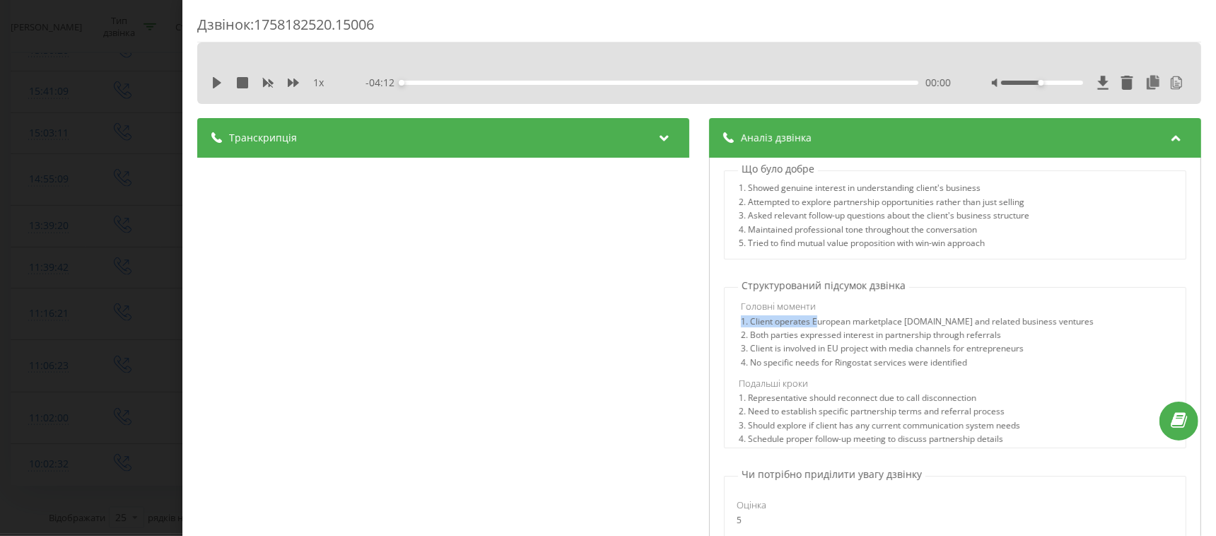
drag, startPoint x: 732, startPoint y: 321, endPoint x: 809, endPoint y: 322, distance: 77.1
click at [809, 322] on div "Головні моменти 1. Client operates European marketplace Sklep.pl and related bu…" at bounding box center [954, 370] width 461 height 155
drag, startPoint x: 748, startPoint y: 339, endPoint x: 801, endPoint y: 336, distance: 52.4
click at [802, 334] on div "2. Both parties expressed interest in partnership through referrals" at bounding box center [957, 336] width 433 height 13
drag, startPoint x: 759, startPoint y: 363, endPoint x: 780, endPoint y: 360, distance: 20.7
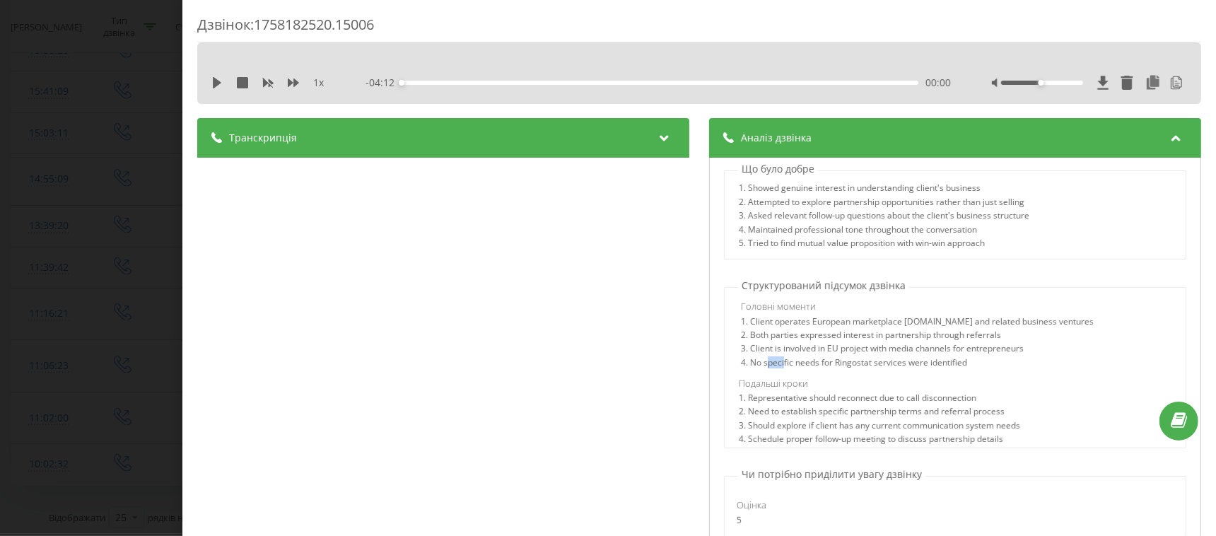
click at [780, 360] on div "4. No specific needs for Ringostat services were identified" at bounding box center [957, 364] width 433 height 13
drag, startPoint x: 736, startPoint y: 397, endPoint x: 817, endPoint y: 404, distance: 81.7
click at [817, 404] on div "1. Representative should reconnect due to call disconnection" at bounding box center [955, 399] width 433 height 13
drag, startPoint x: 802, startPoint y: 425, endPoint x: 814, endPoint y: 425, distance: 12.0
click at [814, 425] on div "3. Should explore if client has any current communication system needs" at bounding box center [955, 427] width 433 height 13
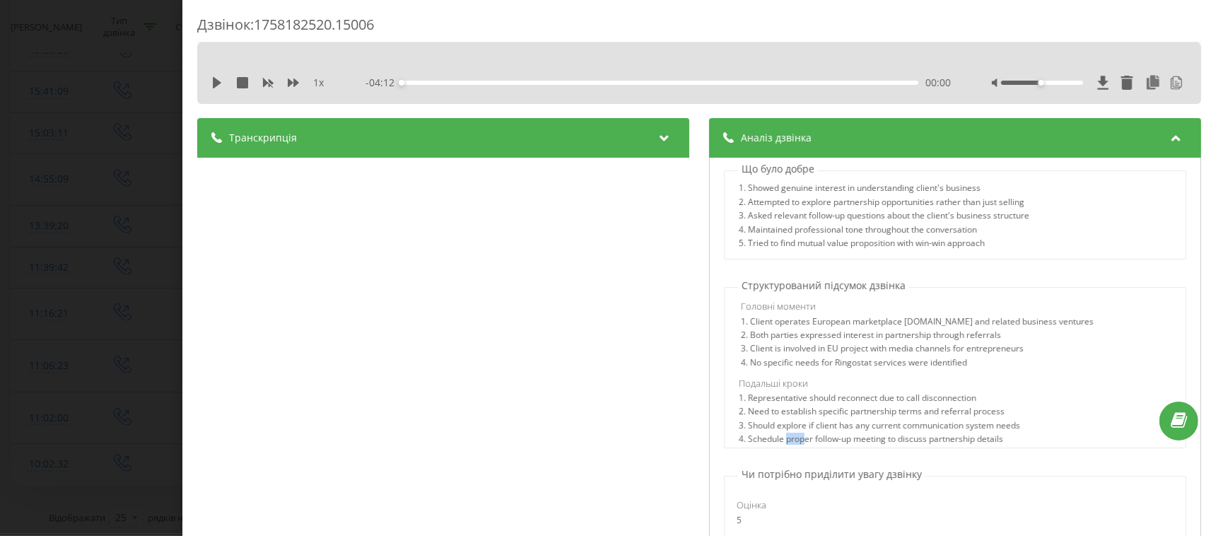
click at [802, 442] on div "4. Schedule proper follow-up meeting to discuss partnership details" at bounding box center [955, 440] width 433 height 13
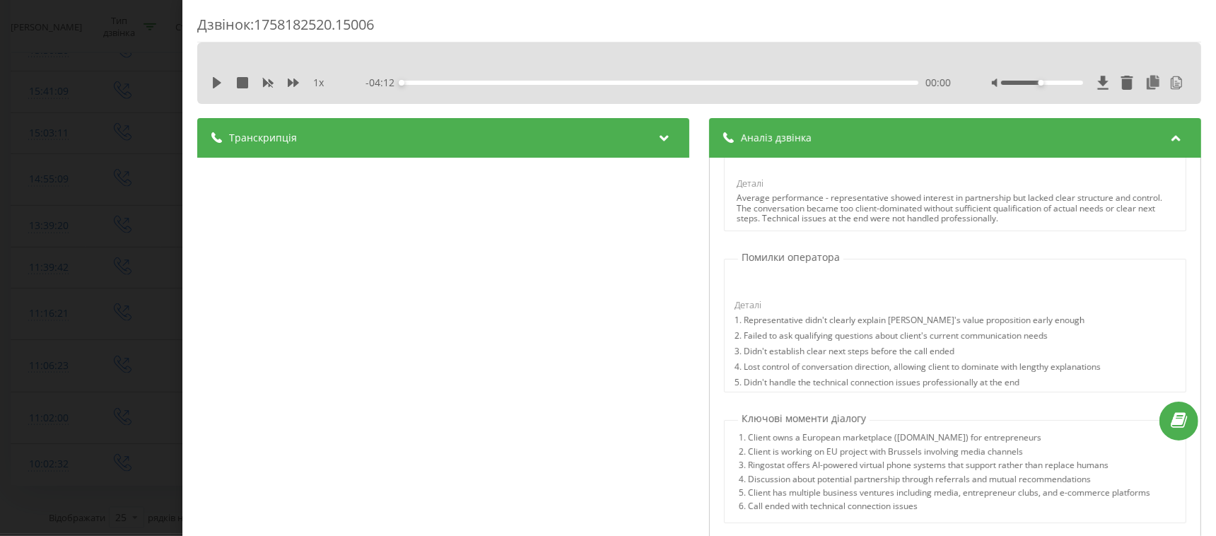
scroll to position [794, 0]
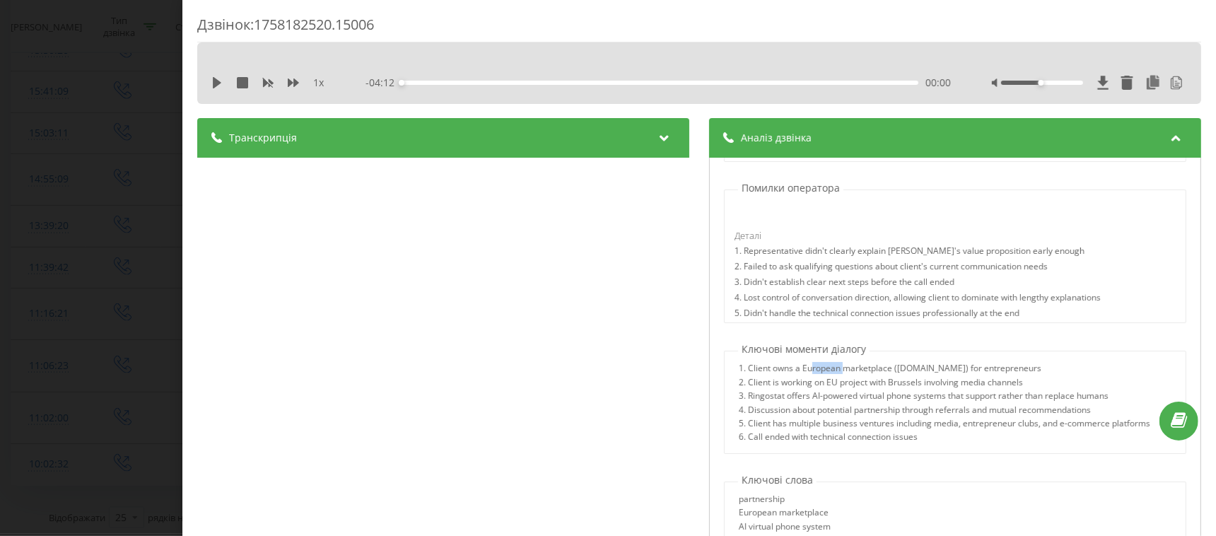
drag, startPoint x: 806, startPoint y: 370, endPoint x: 839, endPoint y: 370, distance: 33.2
click at [839, 370] on div "1. Client owns a European marketplace (Sklep.pl) for entrepreneurs" at bounding box center [944, 369] width 411 height 13
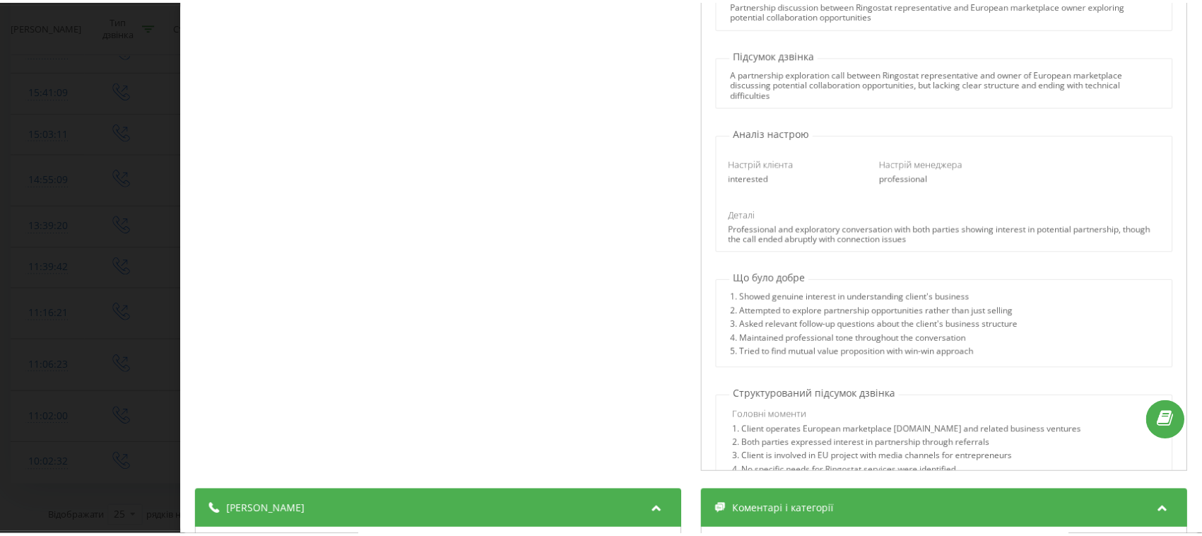
scroll to position [0, 0]
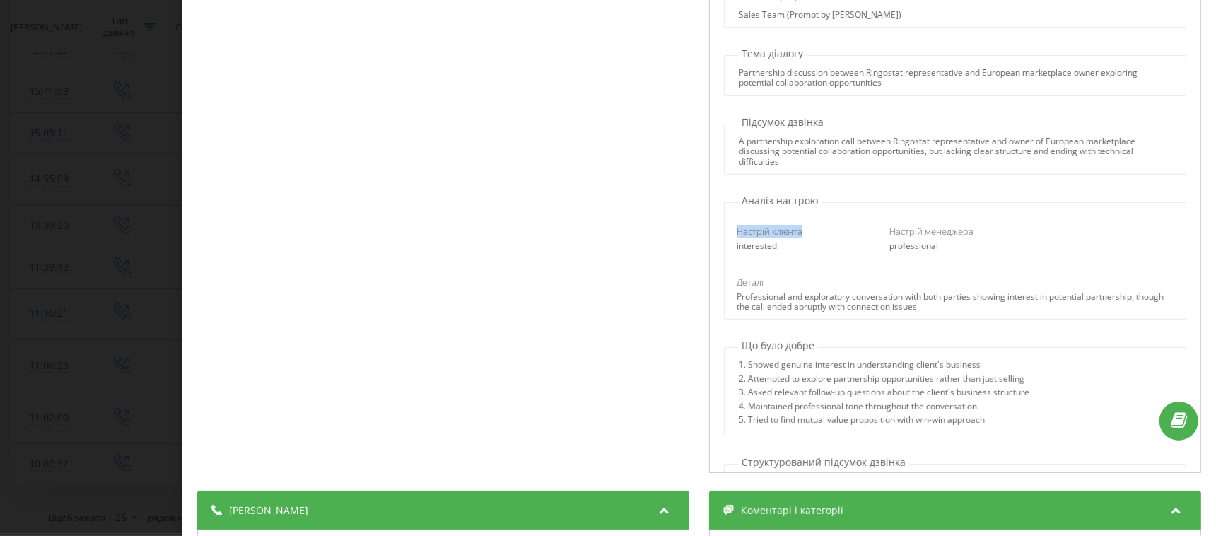
drag, startPoint x: 732, startPoint y: 208, endPoint x: 817, endPoint y: 208, distance: 84.8
click at [817, 208] on div "Настрій клієнта interested Настрій менеджера professional Деталі Professional a…" at bounding box center [954, 264] width 461 height 112
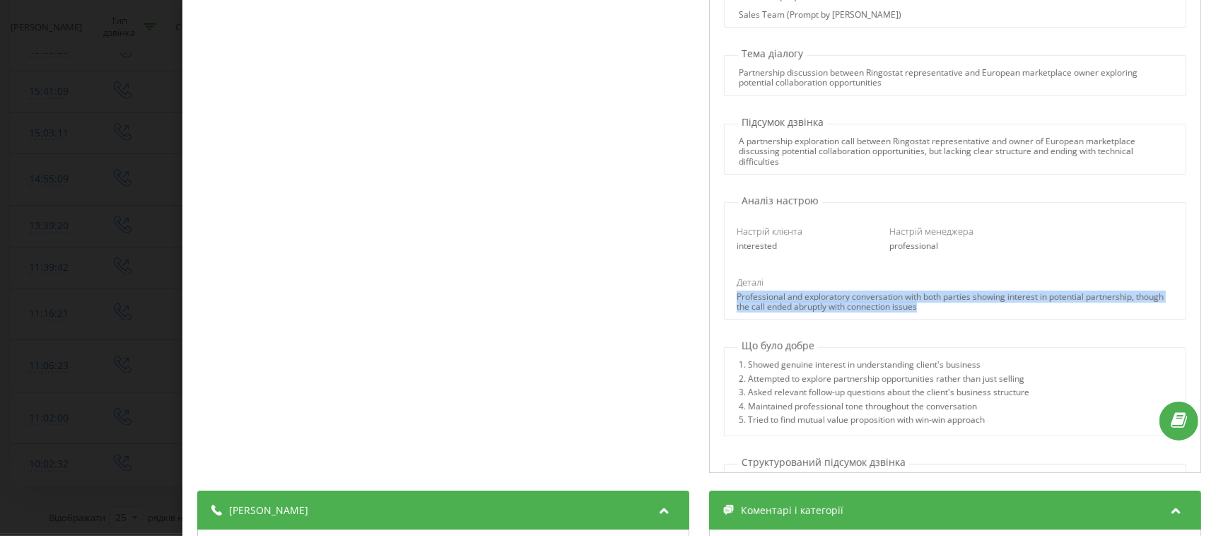
drag, startPoint x: 958, startPoint y: 303, endPoint x: 726, endPoint y: 301, distance: 231.8
click at [727, 301] on div "Деталі Professional and exploratory conversation with both parties showing inte…" at bounding box center [955, 294] width 457 height 37
click at [717, 271] on div at bounding box center [717, 271] width 0 height 0
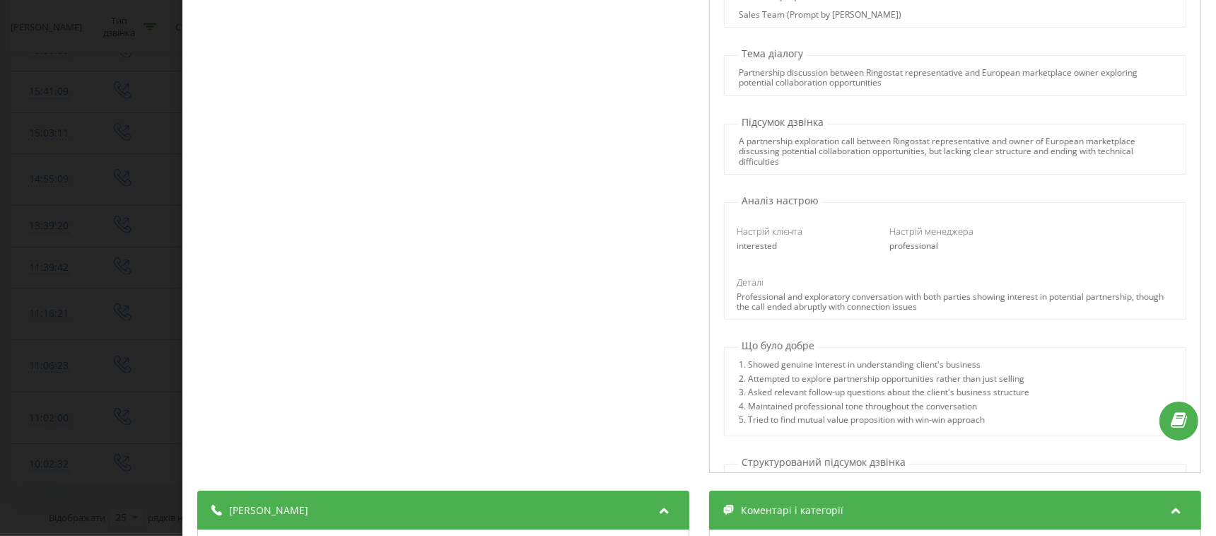
click at [942, 370] on div "1. Showed genuine interest in understanding client's business" at bounding box center [884, 366] width 290 height 13
click at [91, 159] on div "Дзвінок : 1758182520.15006 1 x - 04:12 00:00 00:00 Транскрипція 00:01 Halo. 00:…" at bounding box center [608, 268] width 1216 height 536
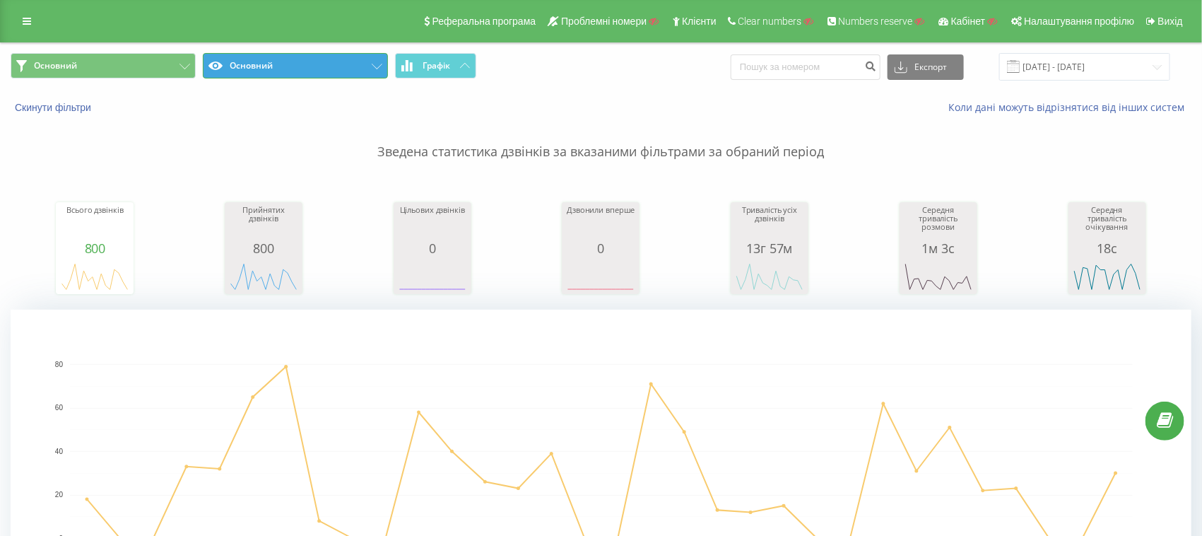
click at [297, 72] on button "Основний" at bounding box center [295, 65] width 185 height 25
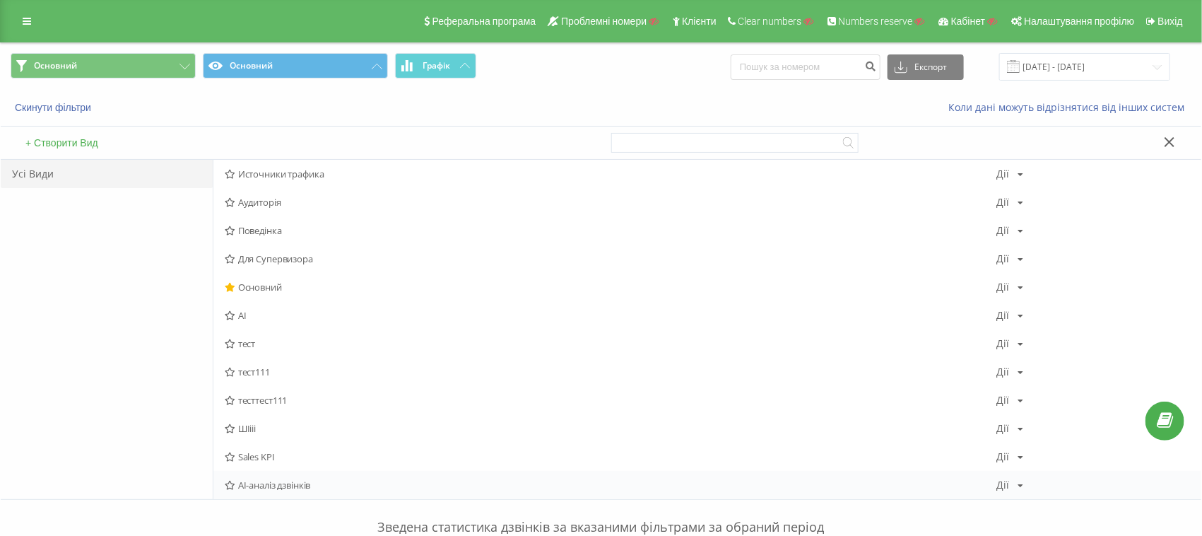
click at [292, 481] on span "AI-аналіз дзвінків" at bounding box center [611, 485] width 773 height 10
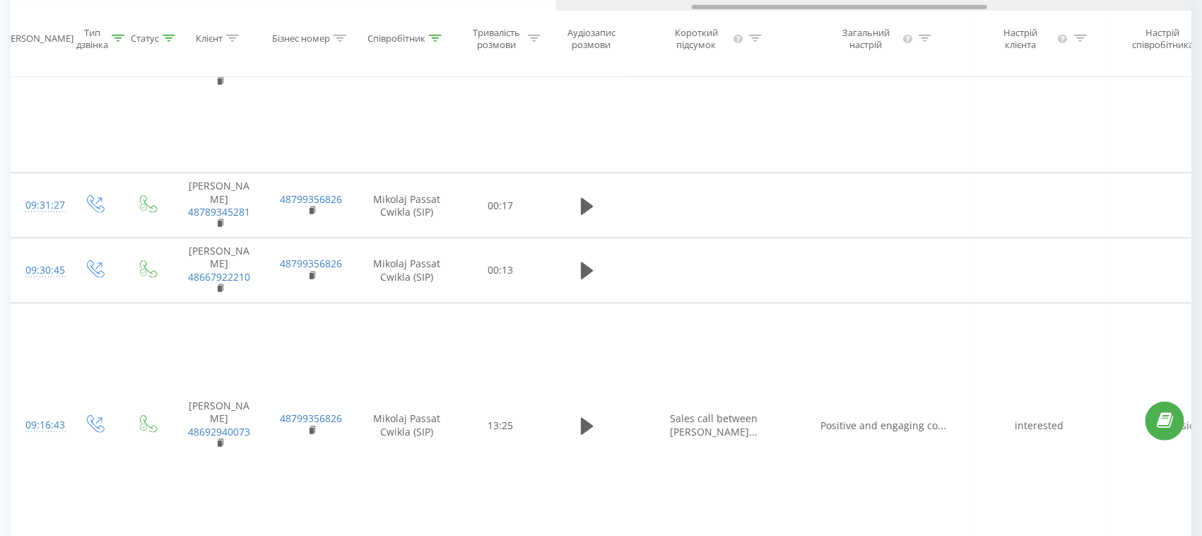
scroll to position [0, 618]
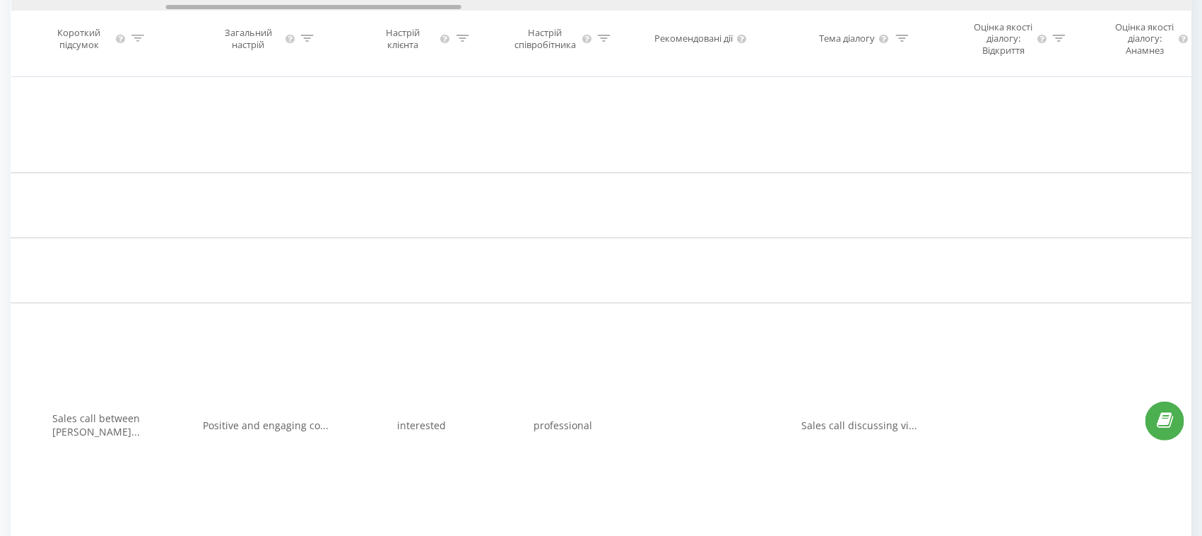
drag, startPoint x: 281, startPoint y: 6, endPoint x: 436, endPoint y: 16, distance: 155.1
click at [436, 16] on div "Дата дзвінка Тип дзвінка Статус Клієнт Бізнес номер Співробітник Тривалість роз…" at bounding box center [601, 38] width 1181 height 77
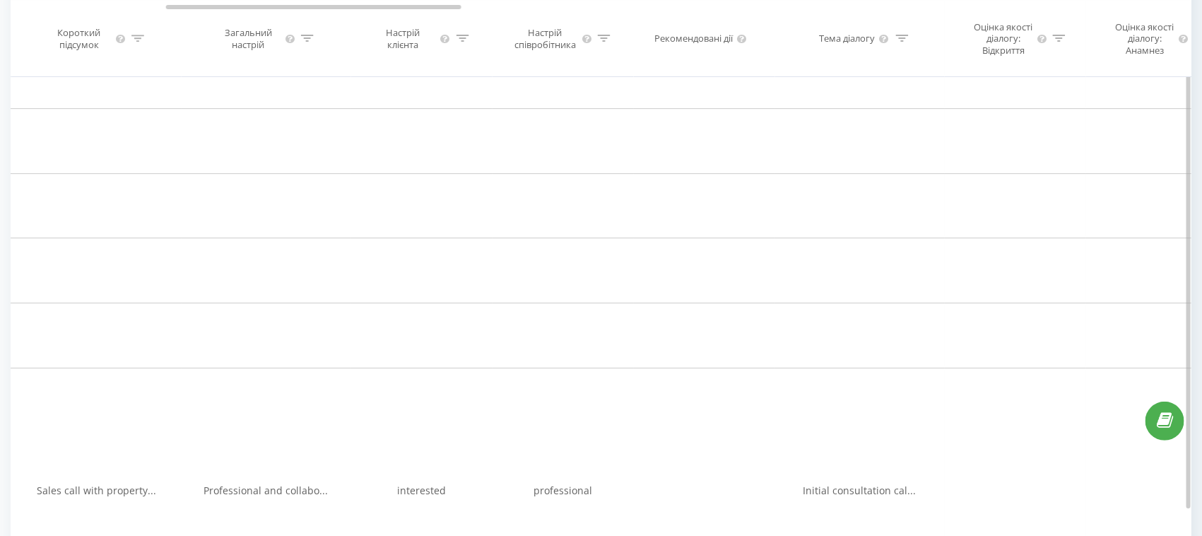
scroll to position [2114, 0]
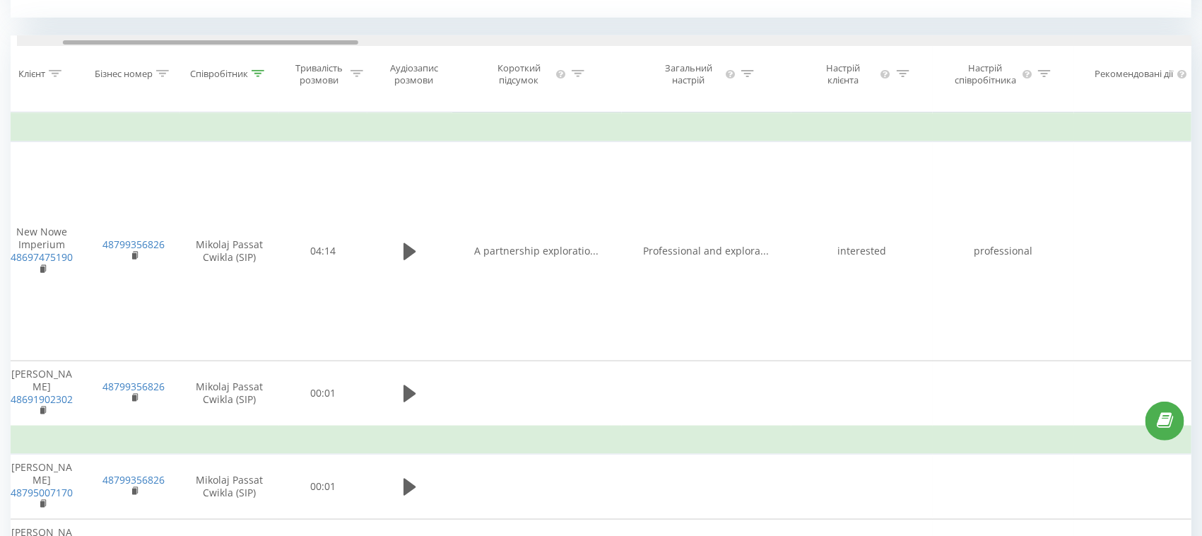
scroll to position [0, 144]
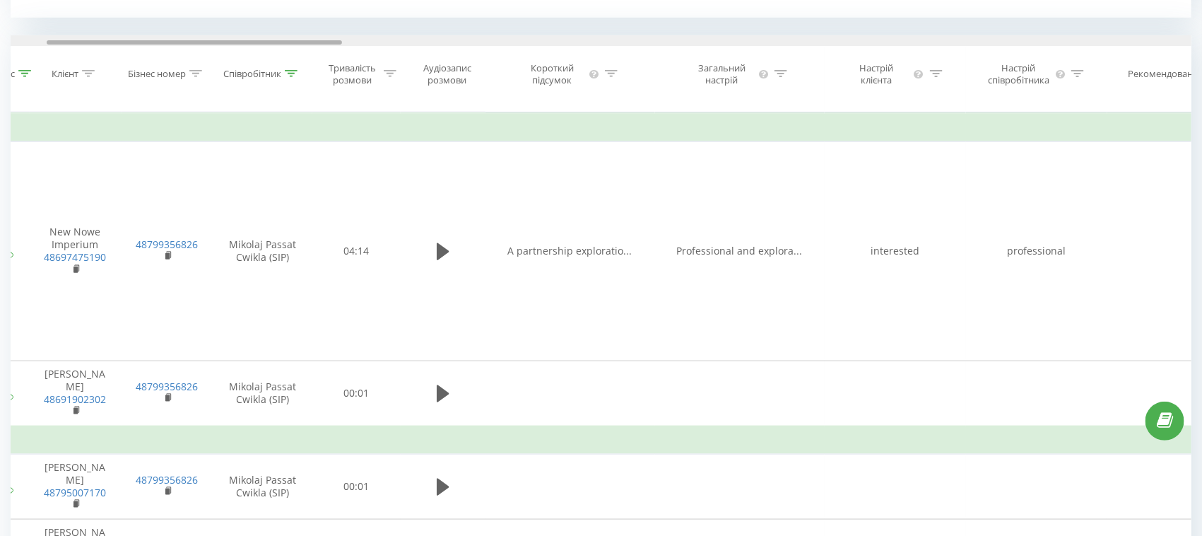
drag, startPoint x: 365, startPoint y: 42, endPoint x: 246, endPoint y: 40, distance: 118.7
click at [246, 40] on div at bounding box center [194, 42] width 295 height 4
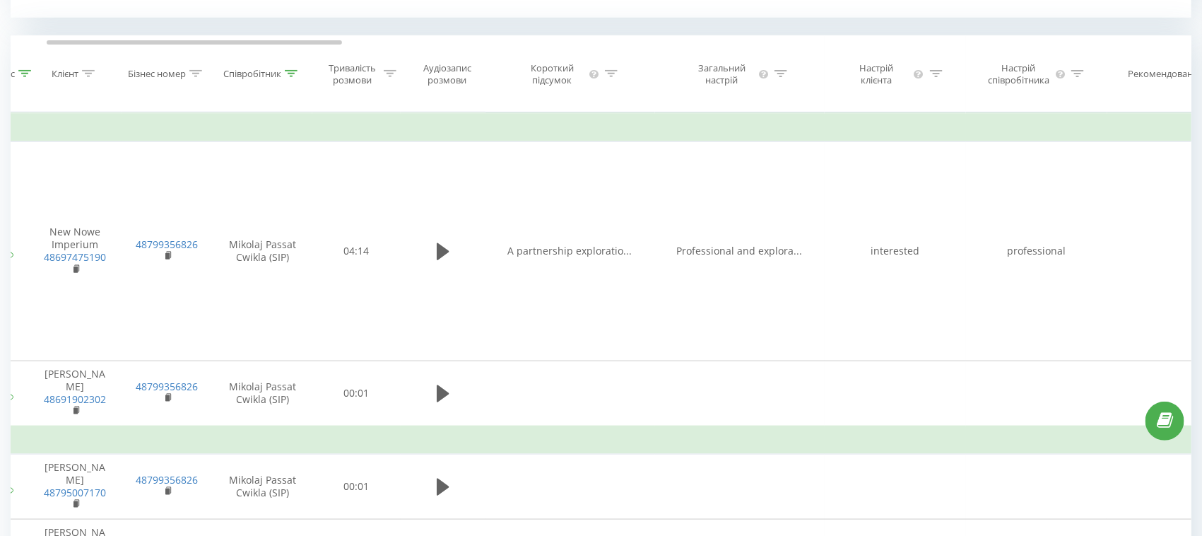
click at [937, 77] on icon at bounding box center [936, 73] width 13 height 7
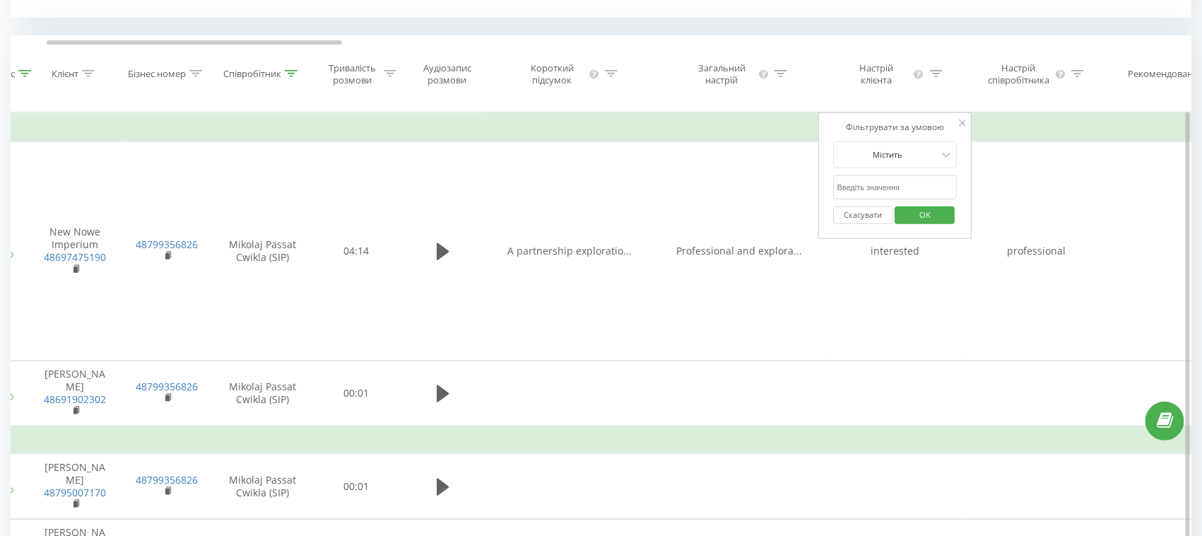
click at [908, 189] on input "text" at bounding box center [895, 187] width 124 height 25
type input "Frustrated"
click at [924, 223] on span "OK" at bounding box center [925, 215] width 40 height 22
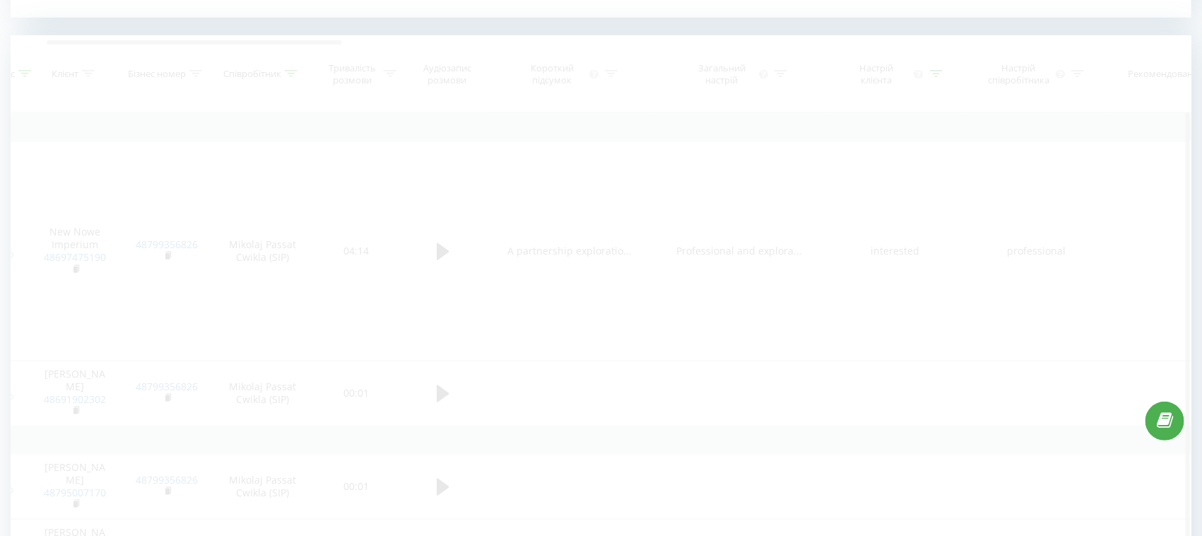
scroll to position [773, 0]
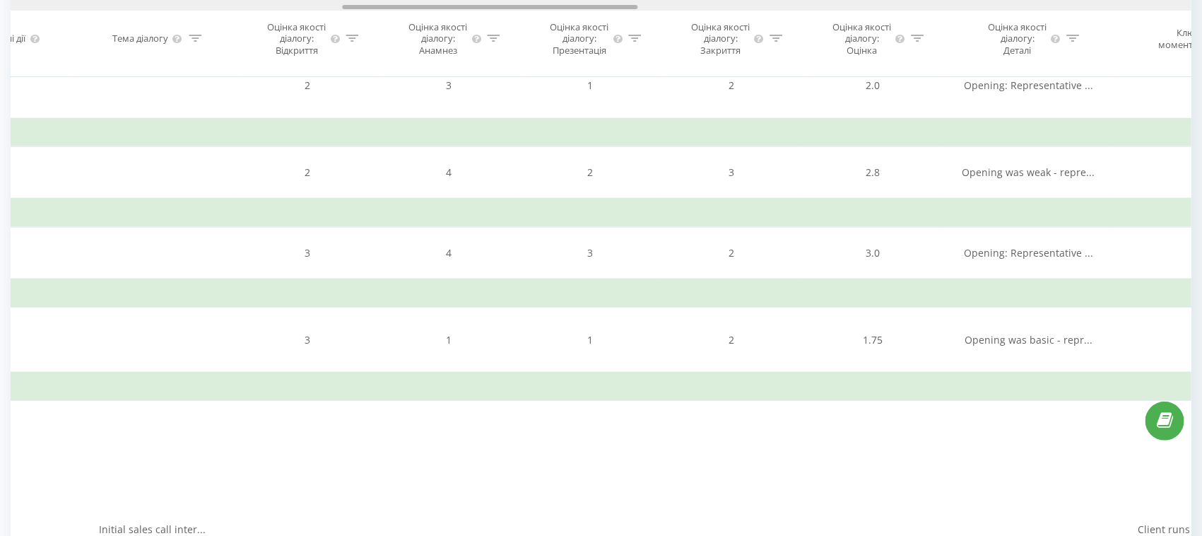
scroll to position [610, 0]
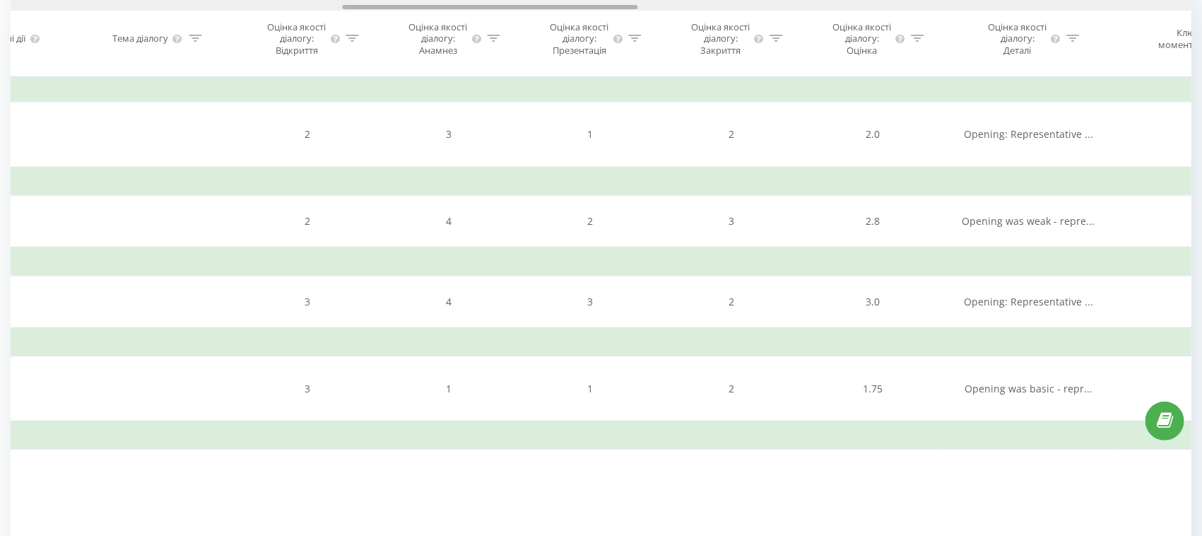
drag, startPoint x: 274, startPoint y: 9, endPoint x: 165, endPoint y: 5, distance: 108.9
click at [165, 5] on div at bounding box center [601, 5] width 1181 height 11
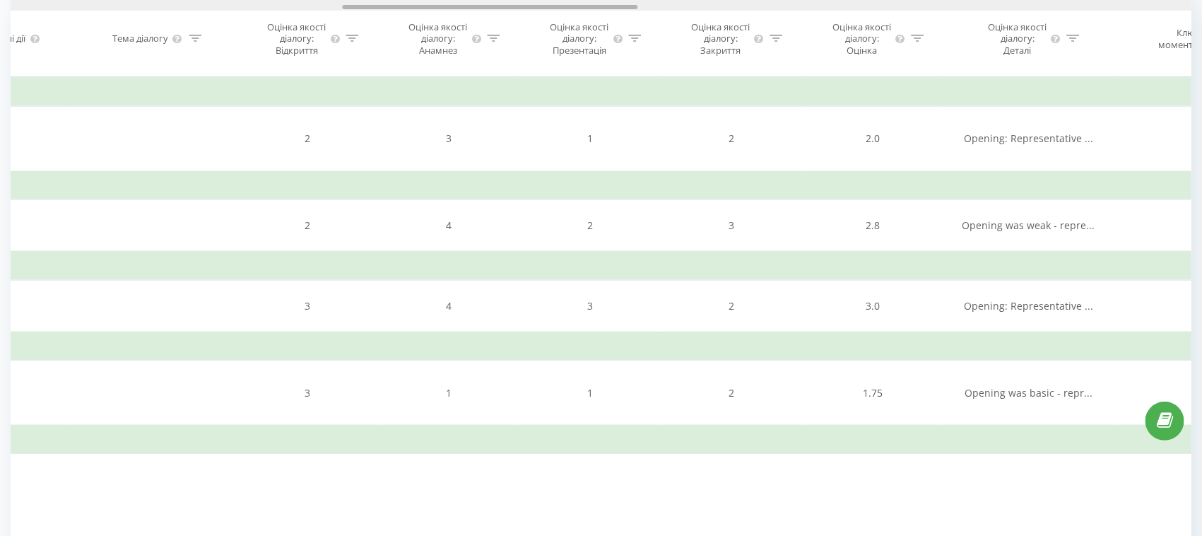
scroll to position [0, 1243]
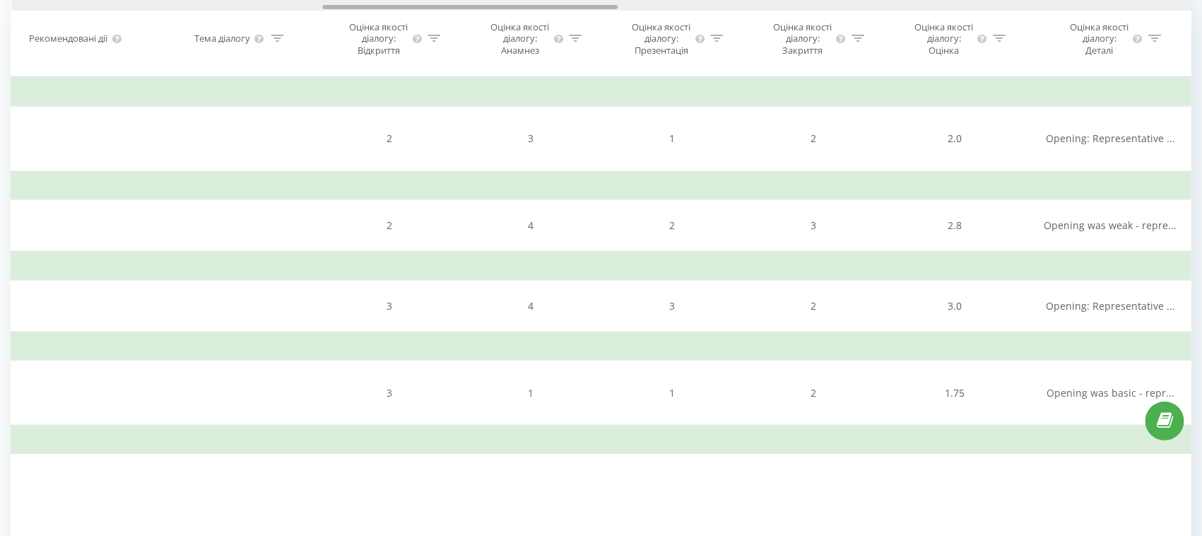
drag, startPoint x: 548, startPoint y: 8, endPoint x: 529, endPoint y: 8, distance: 19.8
click at [529, 8] on div at bounding box center [469, 7] width 295 height 4
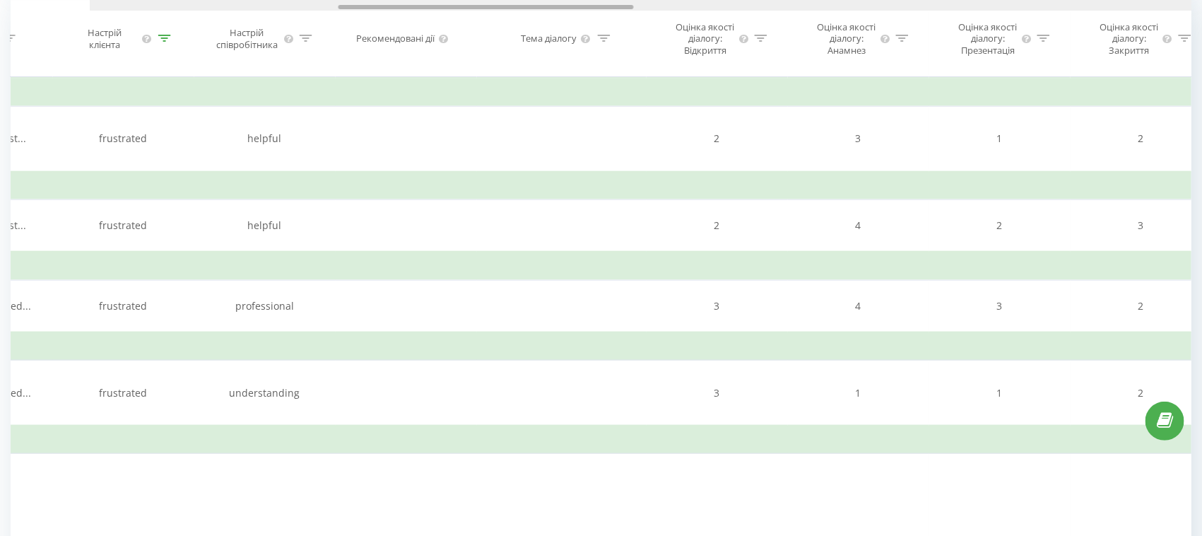
scroll to position [0, 0]
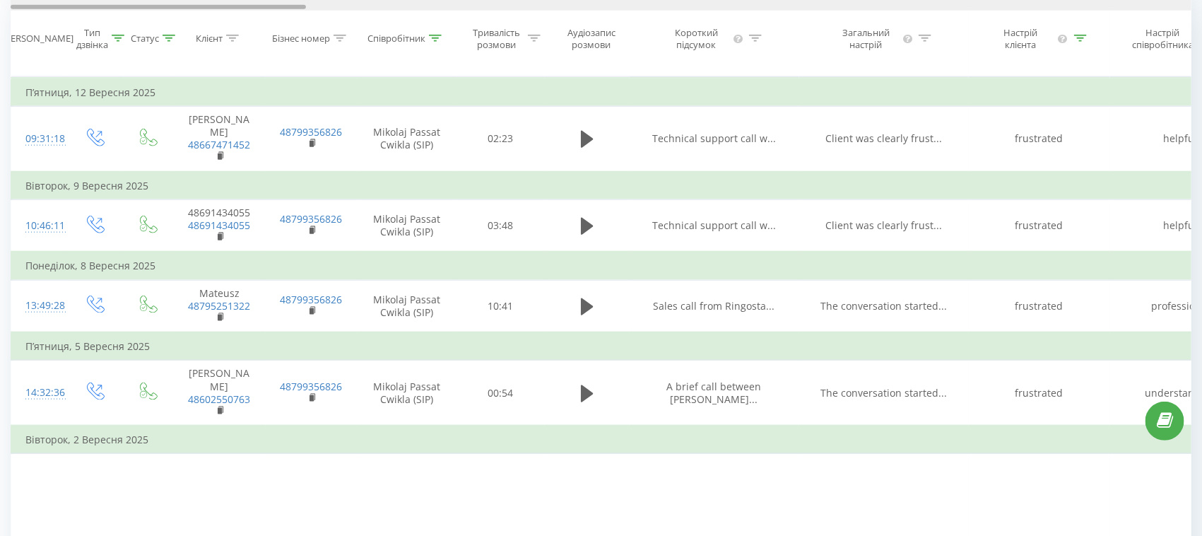
drag, startPoint x: 476, startPoint y: 6, endPoint x: 8, endPoint y: -30, distance: 469.3
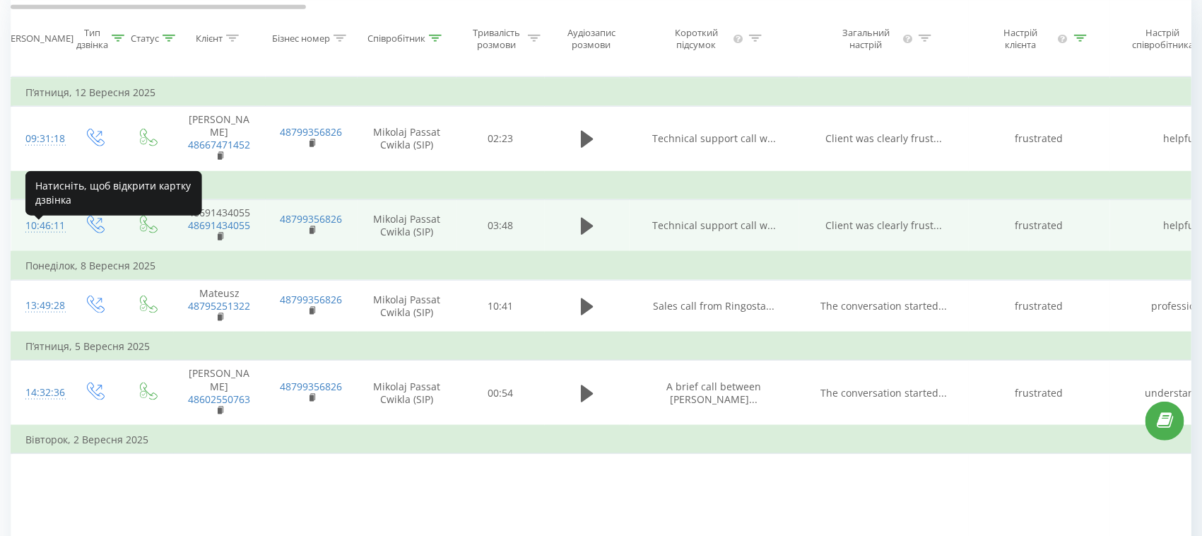
click at [47, 233] on div "10:46:11" at bounding box center [39, 226] width 28 height 28
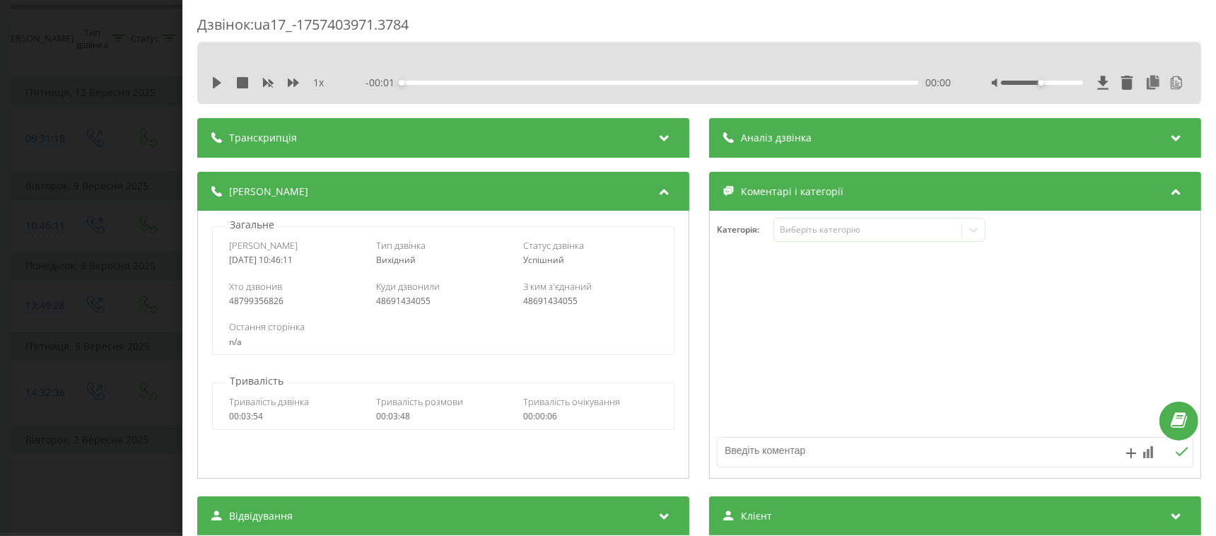
click at [782, 134] on span "Аналіз дзвінка" at bounding box center [776, 138] width 71 height 14
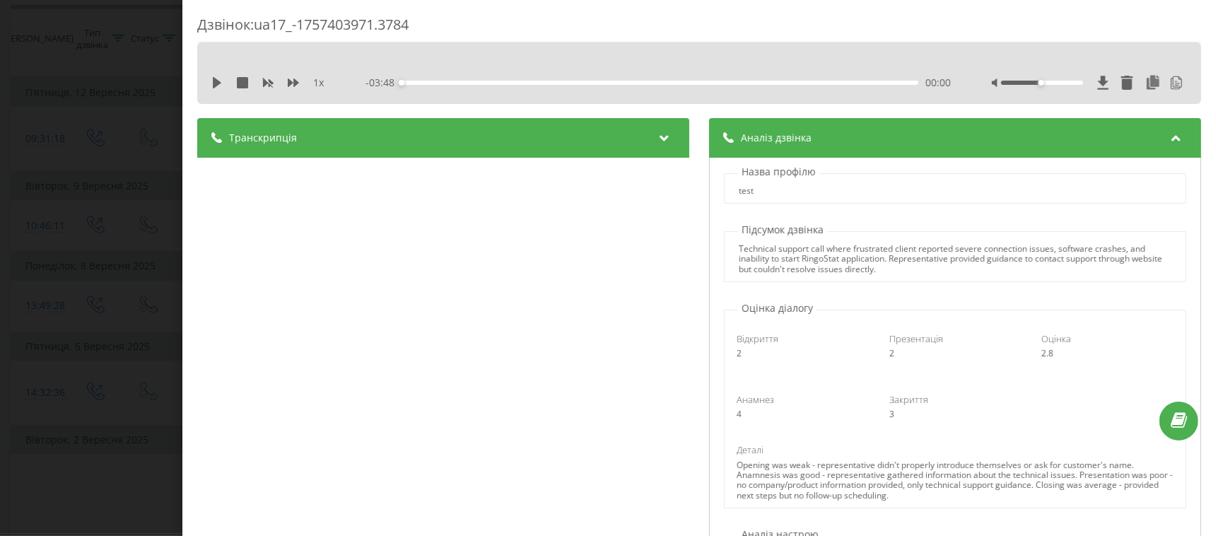
click at [255, 134] on span "Транскрипція" at bounding box center [263, 138] width 68 height 14
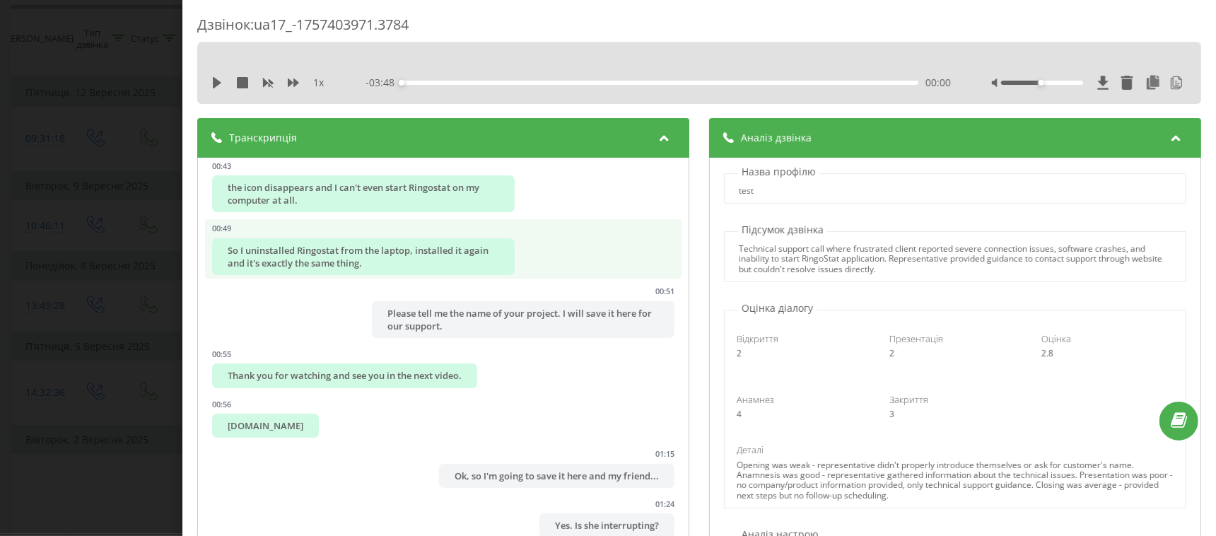
click at [356, 271] on div "So I uninstalled Ringostat from the laptop, installed it again and it's exactly…" at bounding box center [363, 256] width 303 height 37
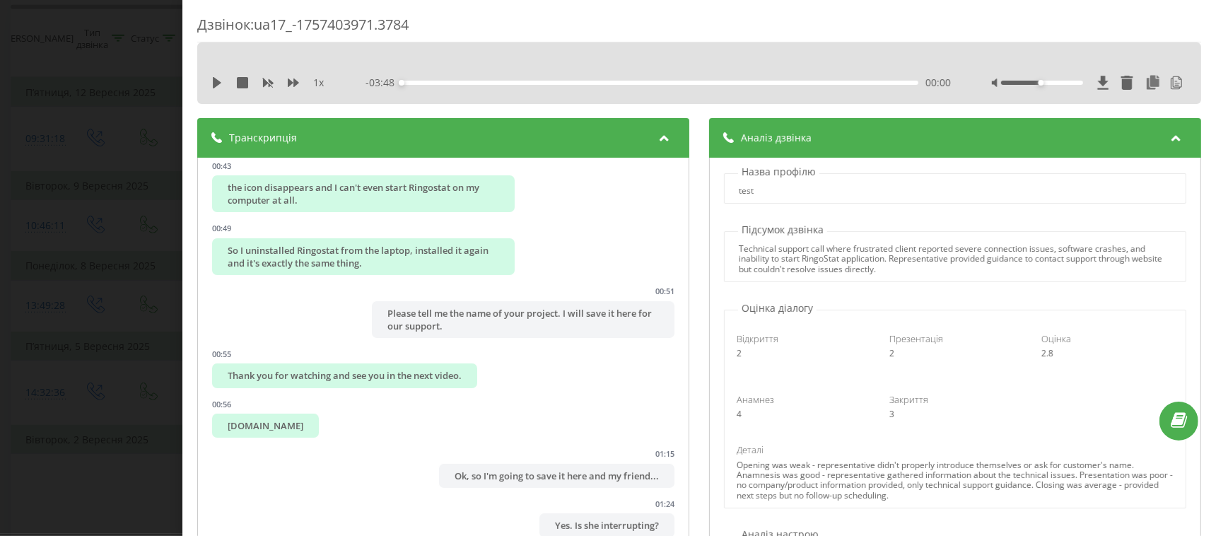
click at [166, 132] on div "Дзвінок : ua17_-1757403971.3784 1 x - 03:48 00:00 00:00 Транскрипція 00:00 Good…" at bounding box center [608, 268] width 1216 height 536
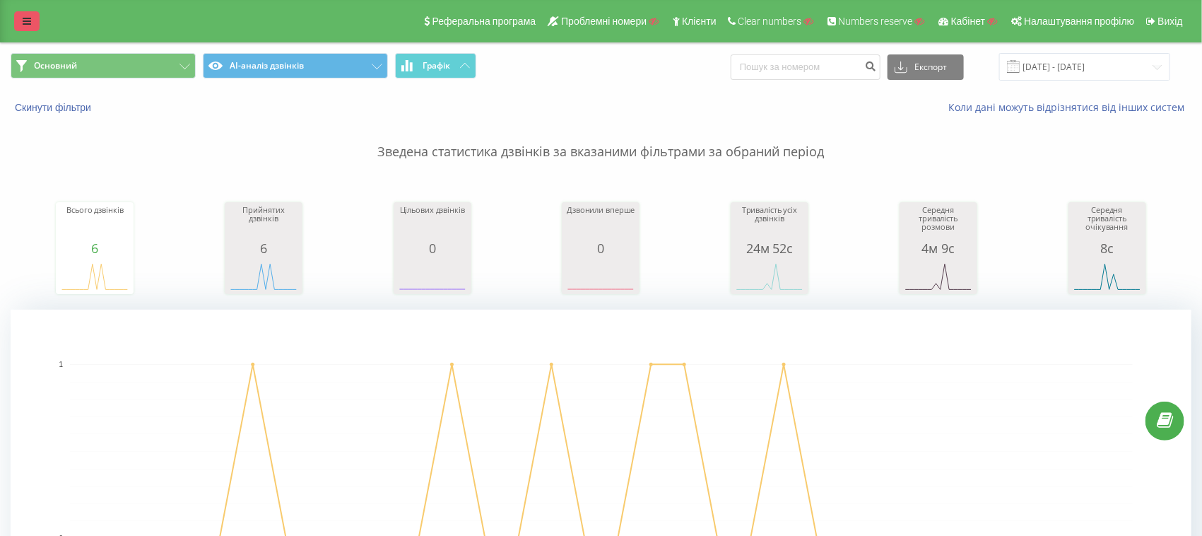
click at [15, 15] on link at bounding box center [26, 21] width 25 height 20
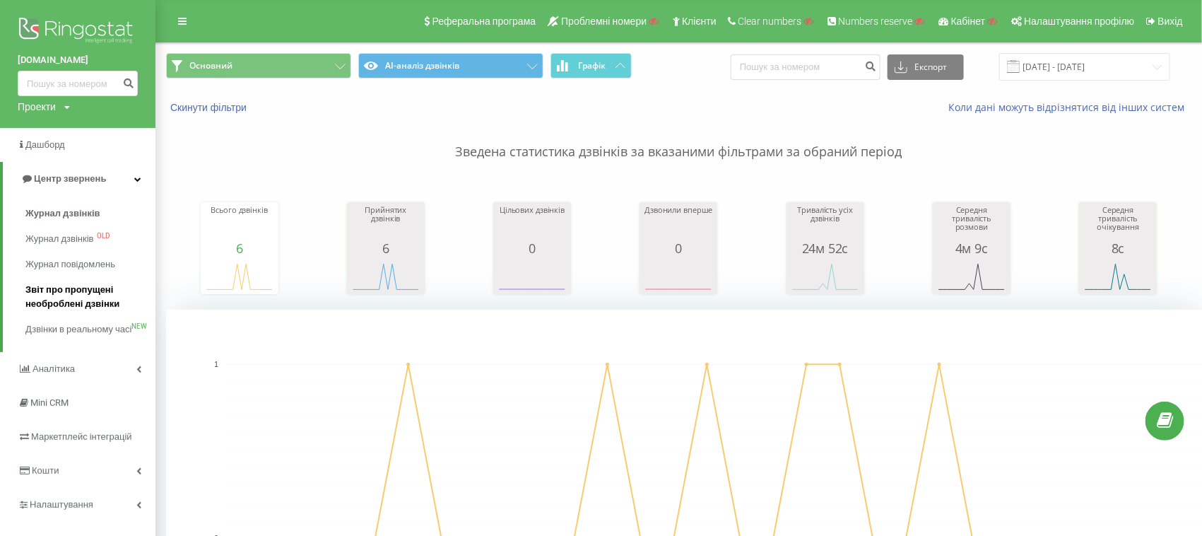
click at [86, 296] on span "Звіт про пропущені необроблені дзвінки" at bounding box center [86, 297] width 123 height 28
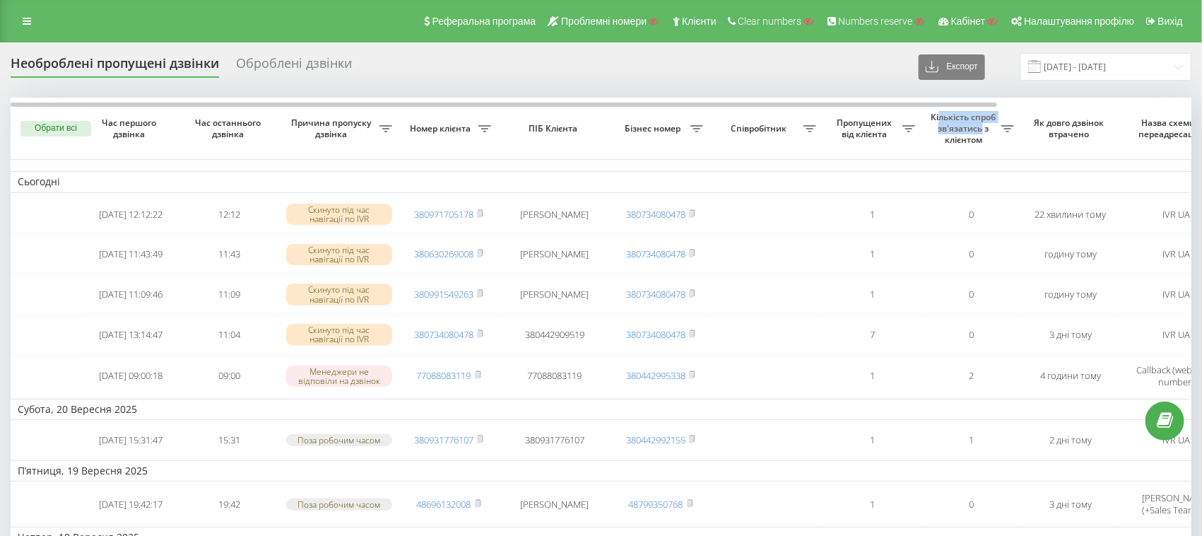
drag, startPoint x: 939, startPoint y: 122, endPoint x: 982, endPoint y: 134, distance: 45.4
click at [982, 134] on span "Кількість спроб зв'язатись з клієнтом" at bounding box center [965, 128] width 72 height 33
click at [298, 59] on div "Оброблені дзвінки" at bounding box center [294, 67] width 116 height 22
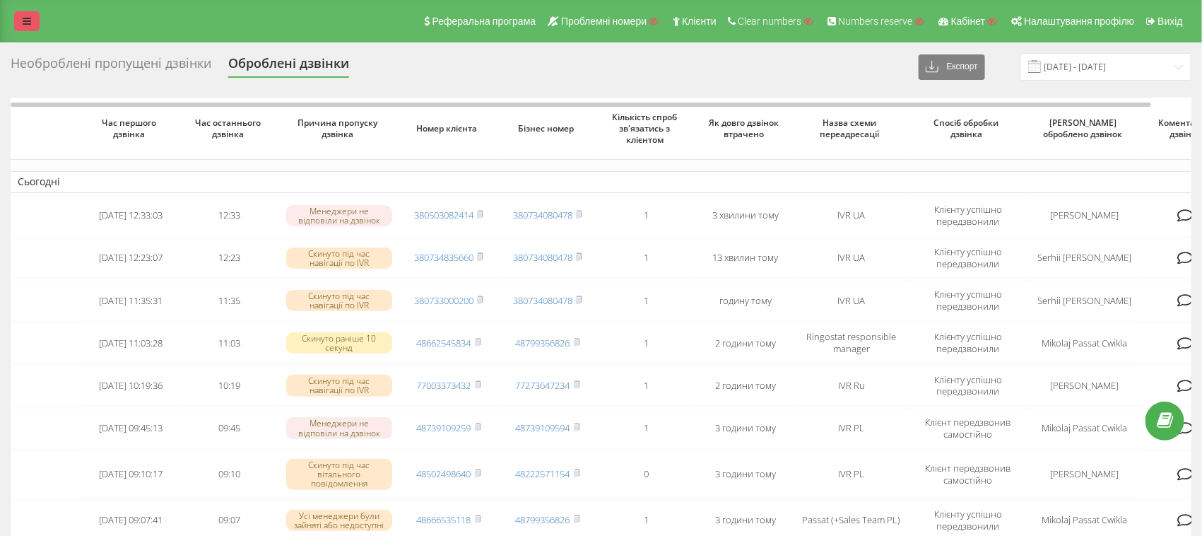
click at [24, 19] on icon at bounding box center [27, 21] width 8 height 10
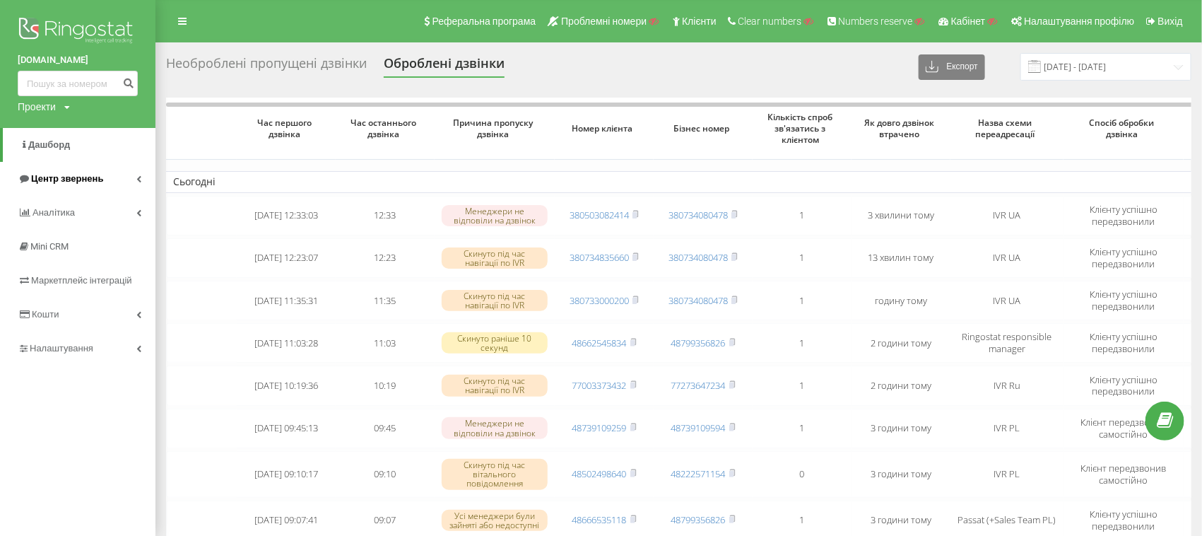
click at [48, 177] on span "Центр звернень" at bounding box center [67, 178] width 72 height 11
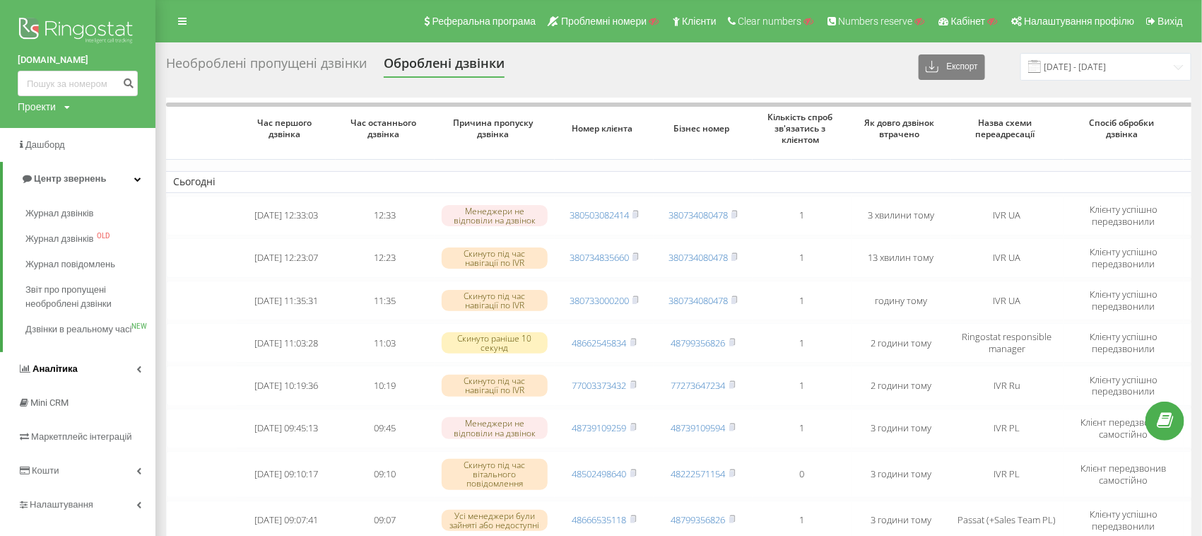
click at [55, 386] on link "Аналiтика" at bounding box center [77, 369] width 155 height 34
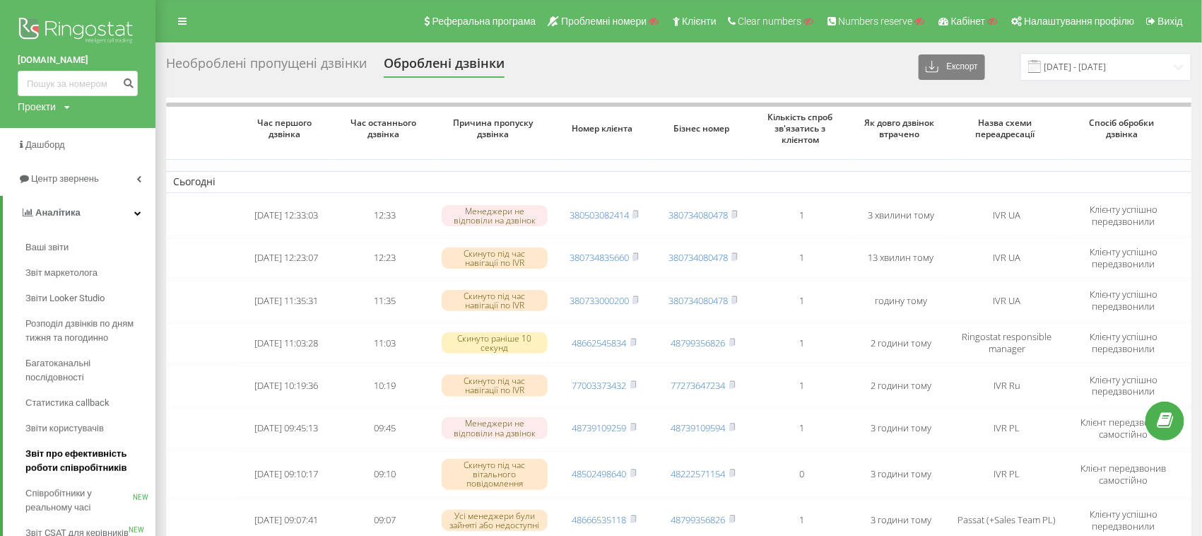
click at [57, 454] on span "Звіт про ефективність роботи співробітників" at bounding box center [86, 461] width 123 height 28
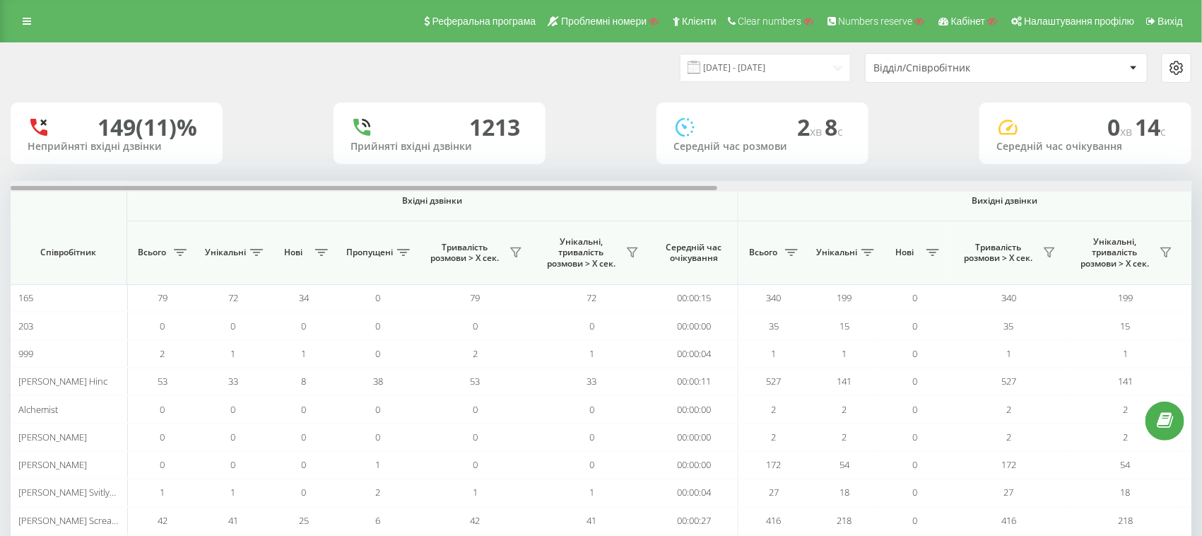
drag, startPoint x: 689, startPoint y: 187, endPoint x: 560, endPoint y: 177, distance: 129.0
click at [560, 177] on div "22.08.2025 - 22.09.2025 Відділ/Співробітник 149 (11)% Неприйняті вхідні дзвінки…" at bounding box center [601, 323] width 1181 height 560
click at [30, 19] on icon at bounding box center [27, 21] width 8 height 10
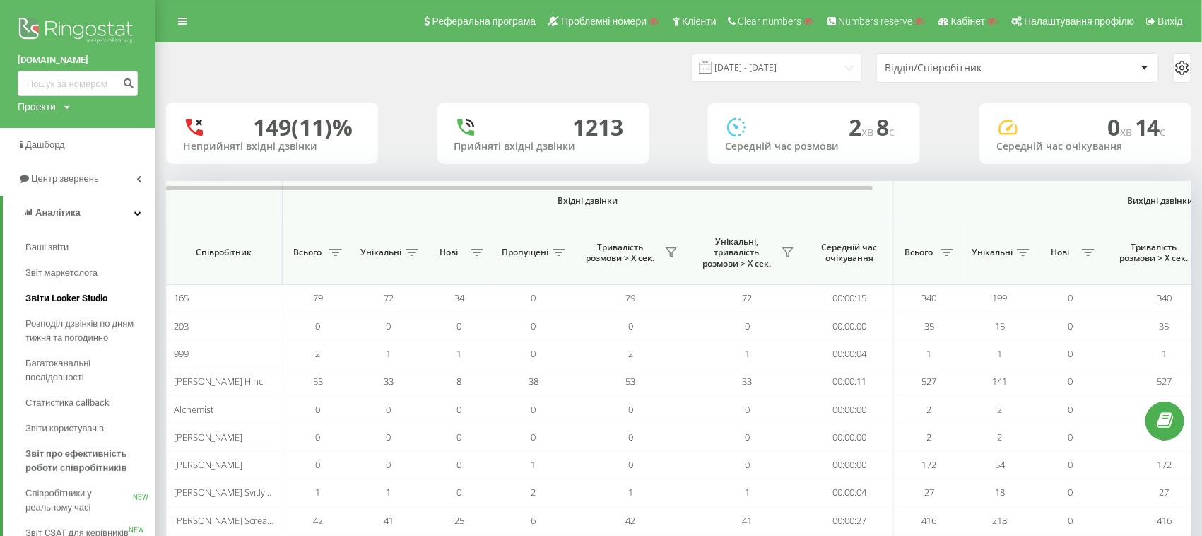
click at [94, 295] on span "Звіти Looker Studio" at bounding box center [66, 298] width 82 height 14
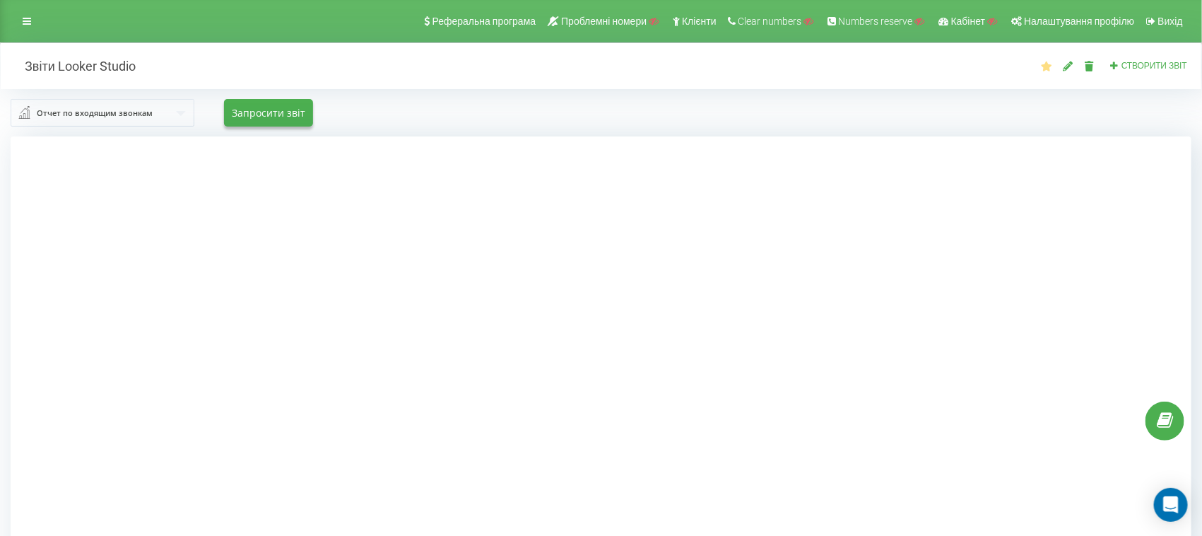
click at [110, 118] on div "Отчет по входящим звонкам" at bounding box center [95, 113] width 116 height 16
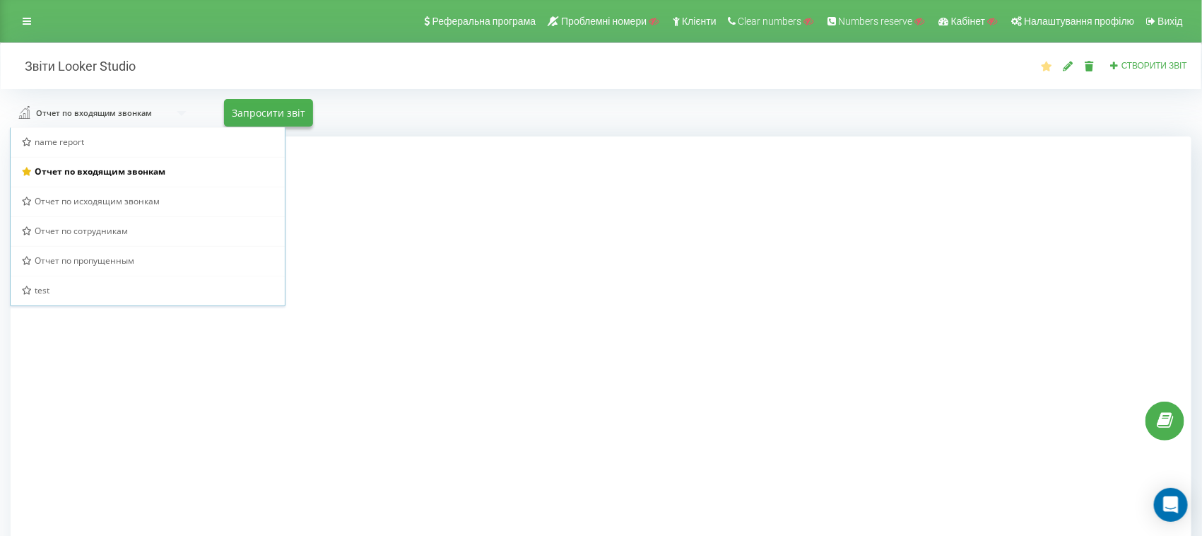
click at [158, 415] on div at bounding box center [601, 404] width 1181 height 536
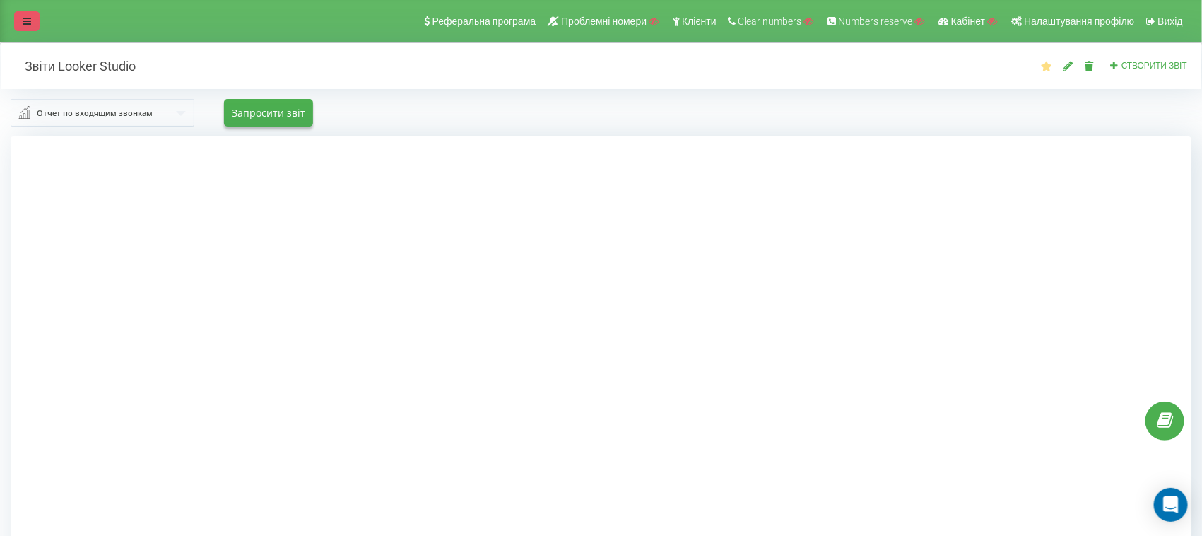
click at [24, 16] on icon at bounding box center [27, 21] width 8 height 10
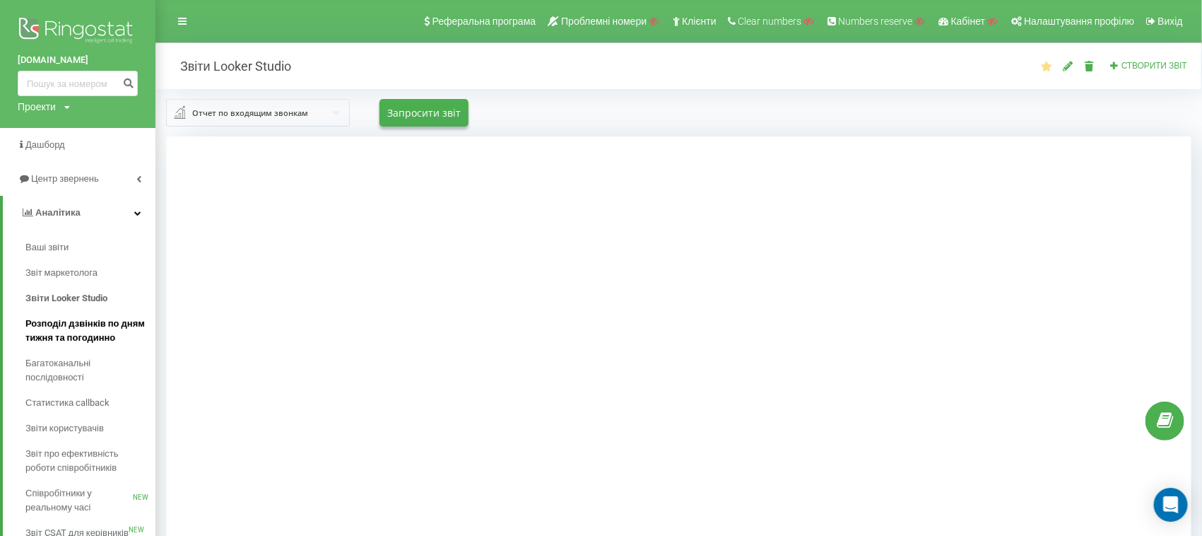
click at [105, 332] on span "Розподіл дзвінків по дням тижня та погодинно" at bounding box center [86, 331] width 123 height 28
